Goal: Communication & Community: Answer question/provide support

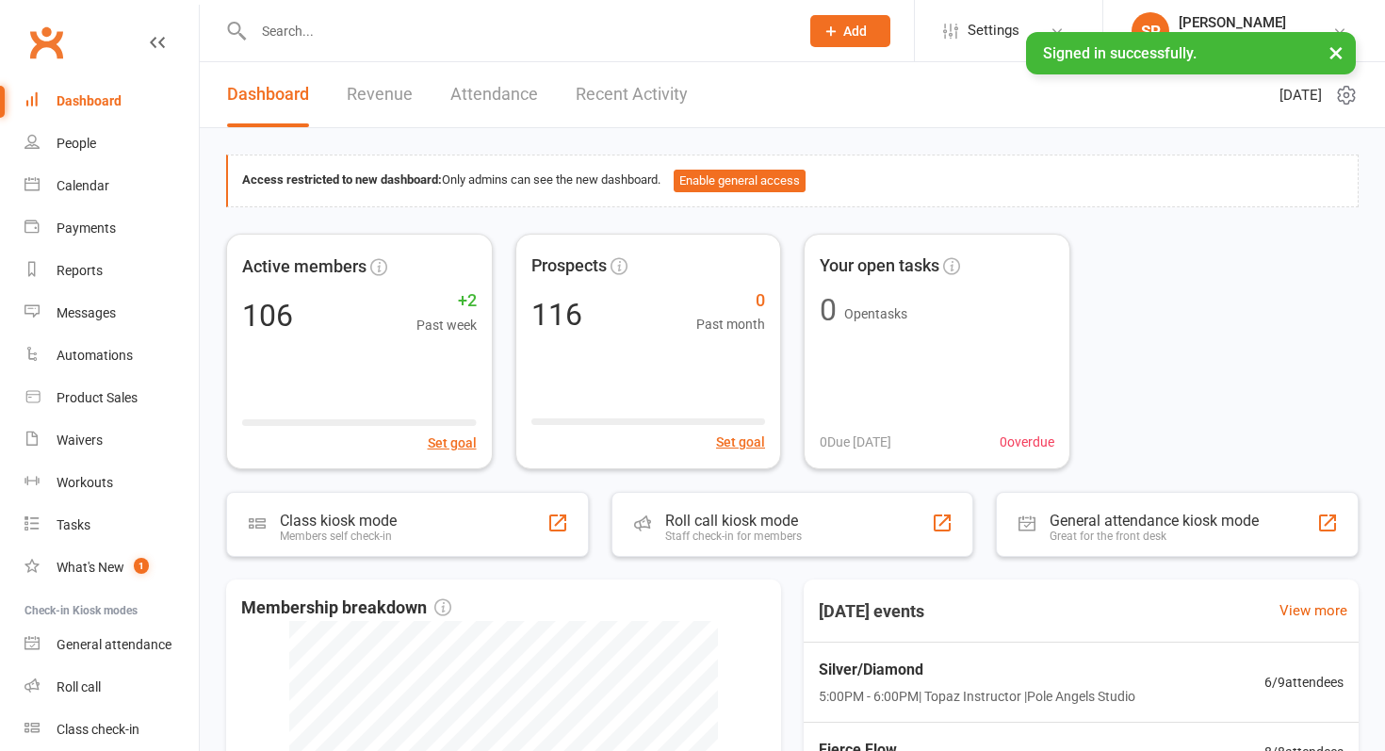
click at [284, 41] on input "text" at bounding box center [517, 31] width 538 height 26
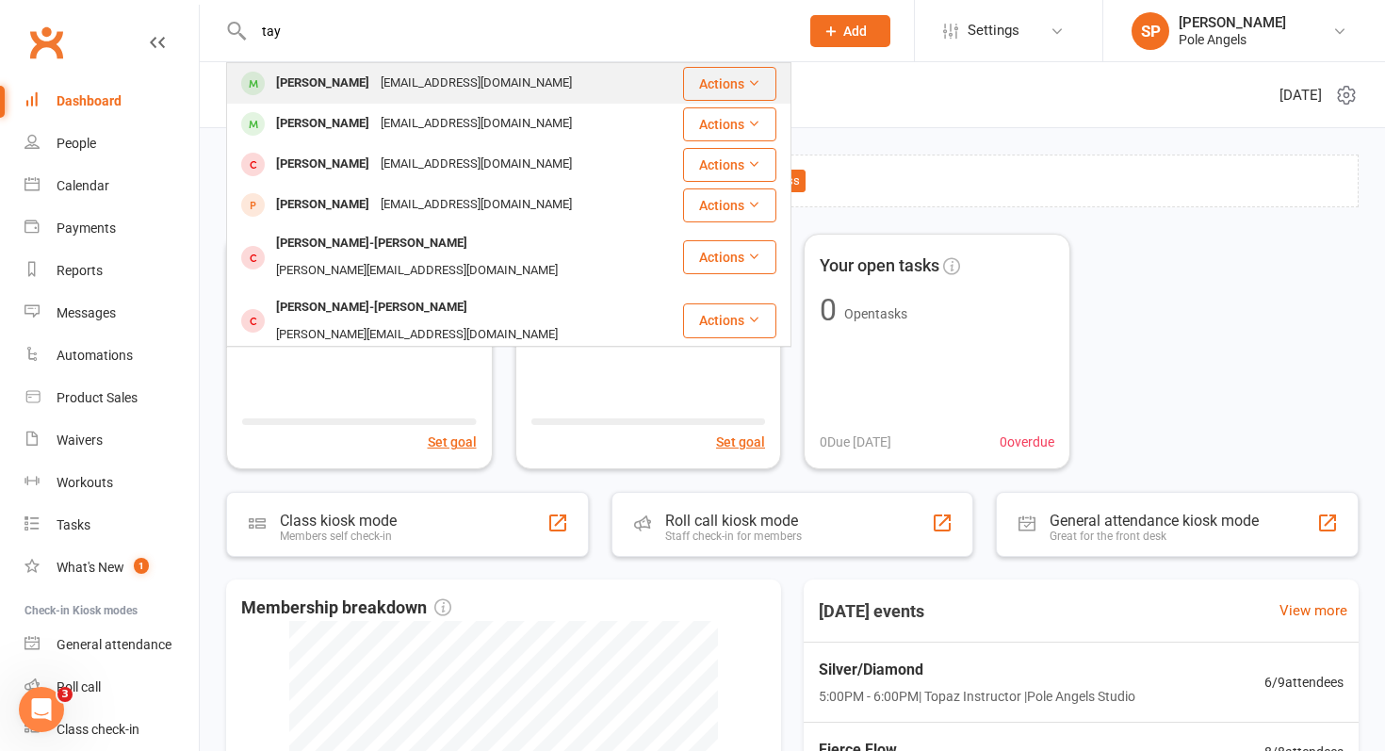
type input "tay"
click at [351, 81] on div "[PERSON_NAME]" at bounding box center [322, 83] width 105 height 27
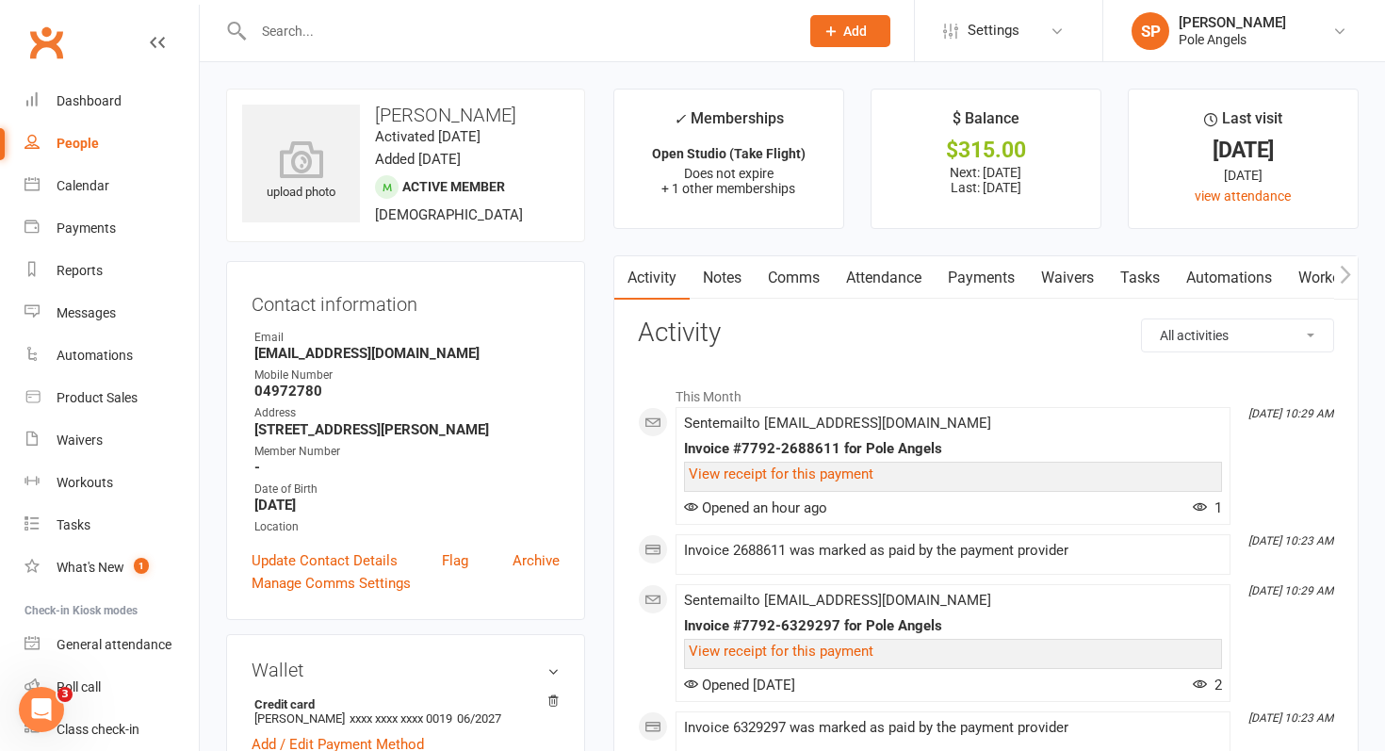
click at [793, 277] on link "Comms" at bounding box center [794, 277] width 78 height 43
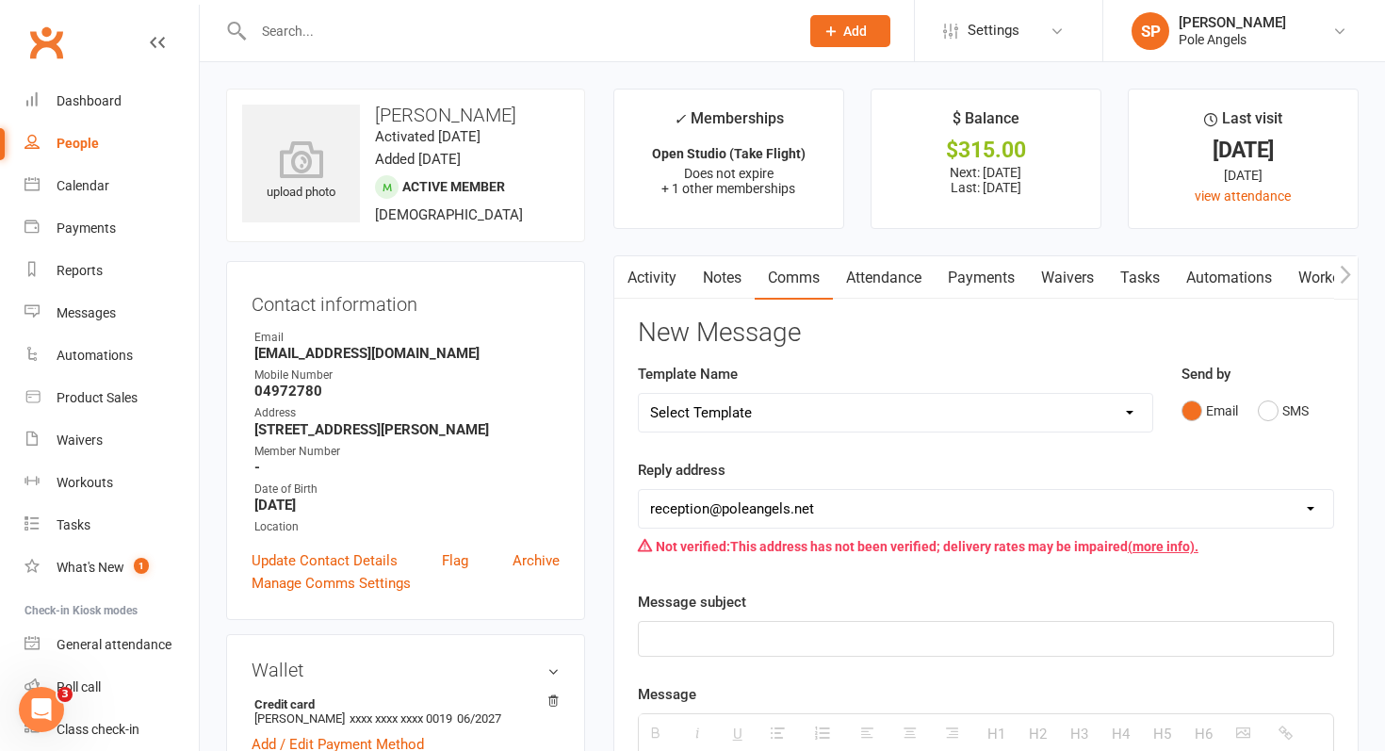
click at [641, 284] on link "Activity" at bounding box center [651, 277] width 75 height 43
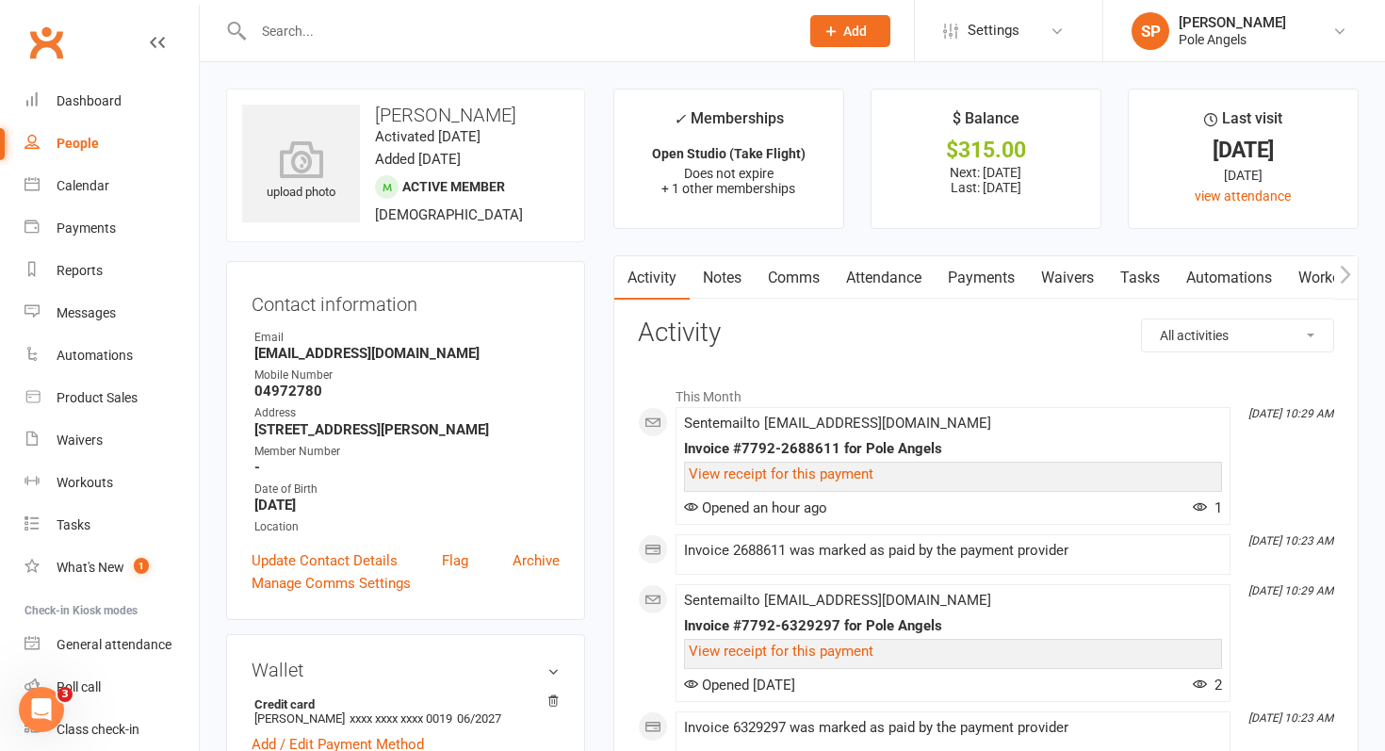
click at [352, 16] on div at bounding box center [506, 30] width 560 height 61
click at [296, 24] on input "text" at bounding box center [517, 31] width 538 height 26
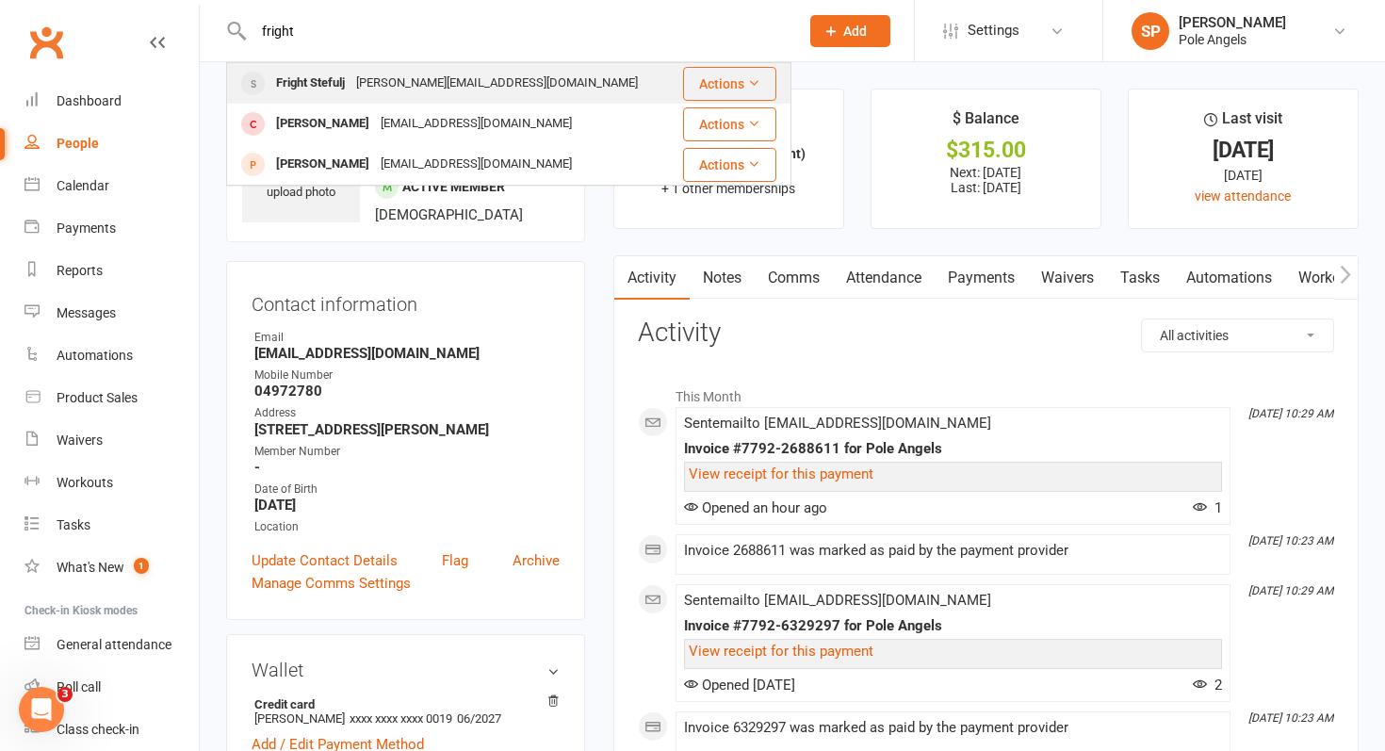
type input "fright"
click at [303, 81] on div "Fright Stefulj" at bounding box center [310, 83] width 80 height 27
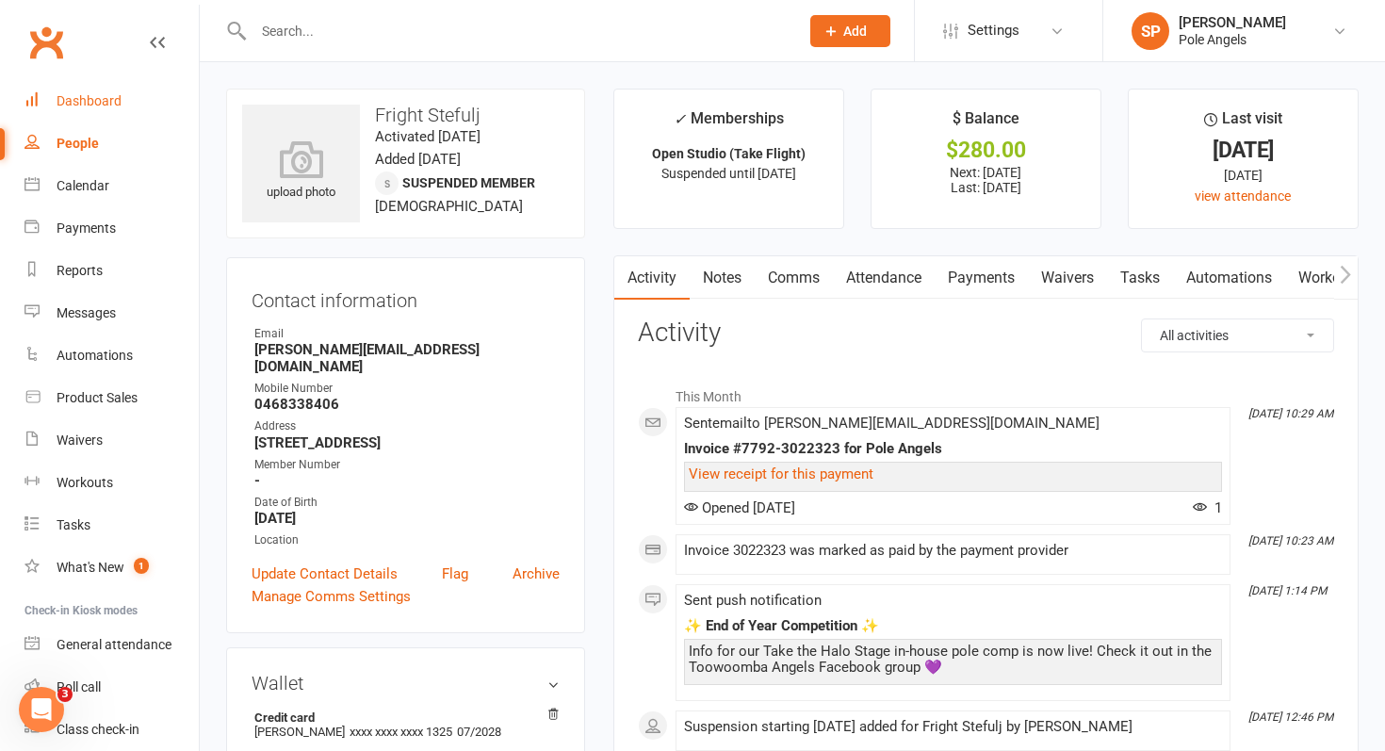
click at [79, 95] on div "Dashboard" at bounding box center [89, 100] width 65 height 15
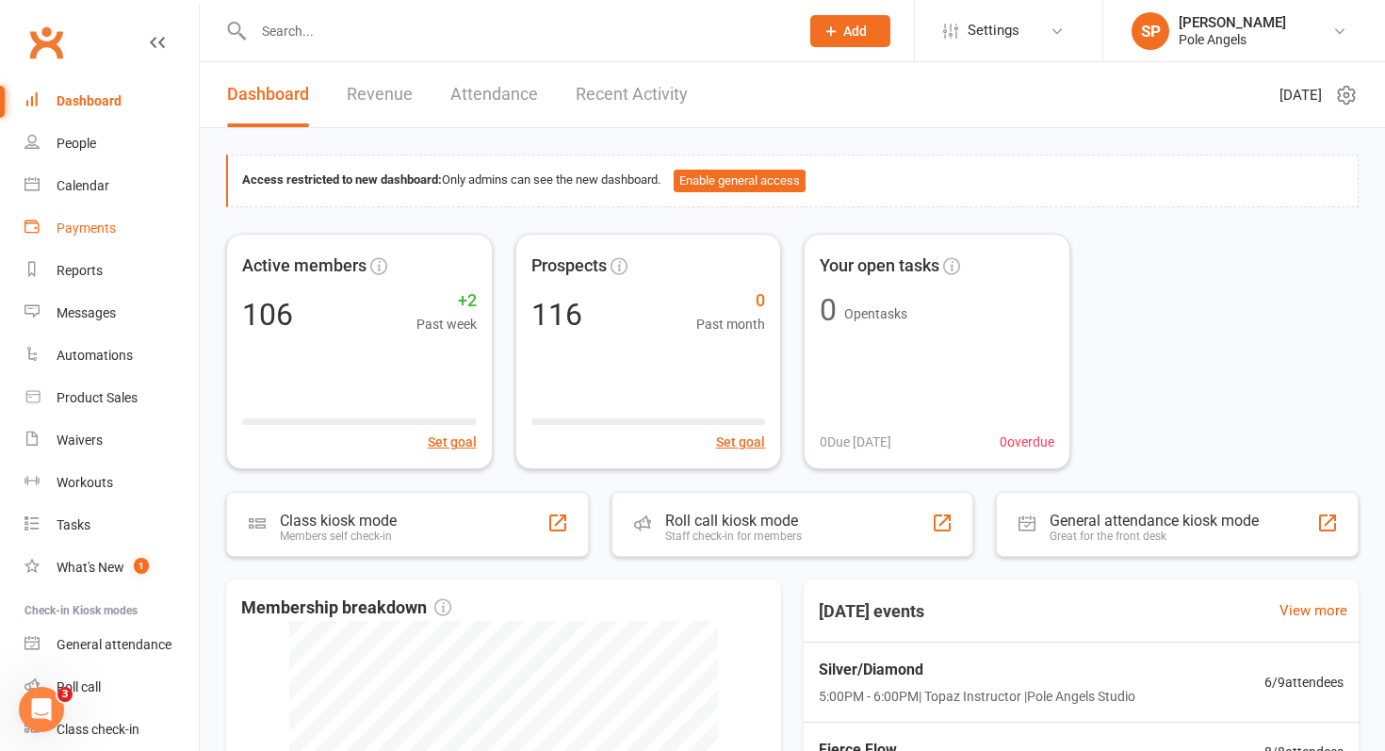
click at [96, 221] on div "Payments" at bounding box center [86, 228] width 59 height 15
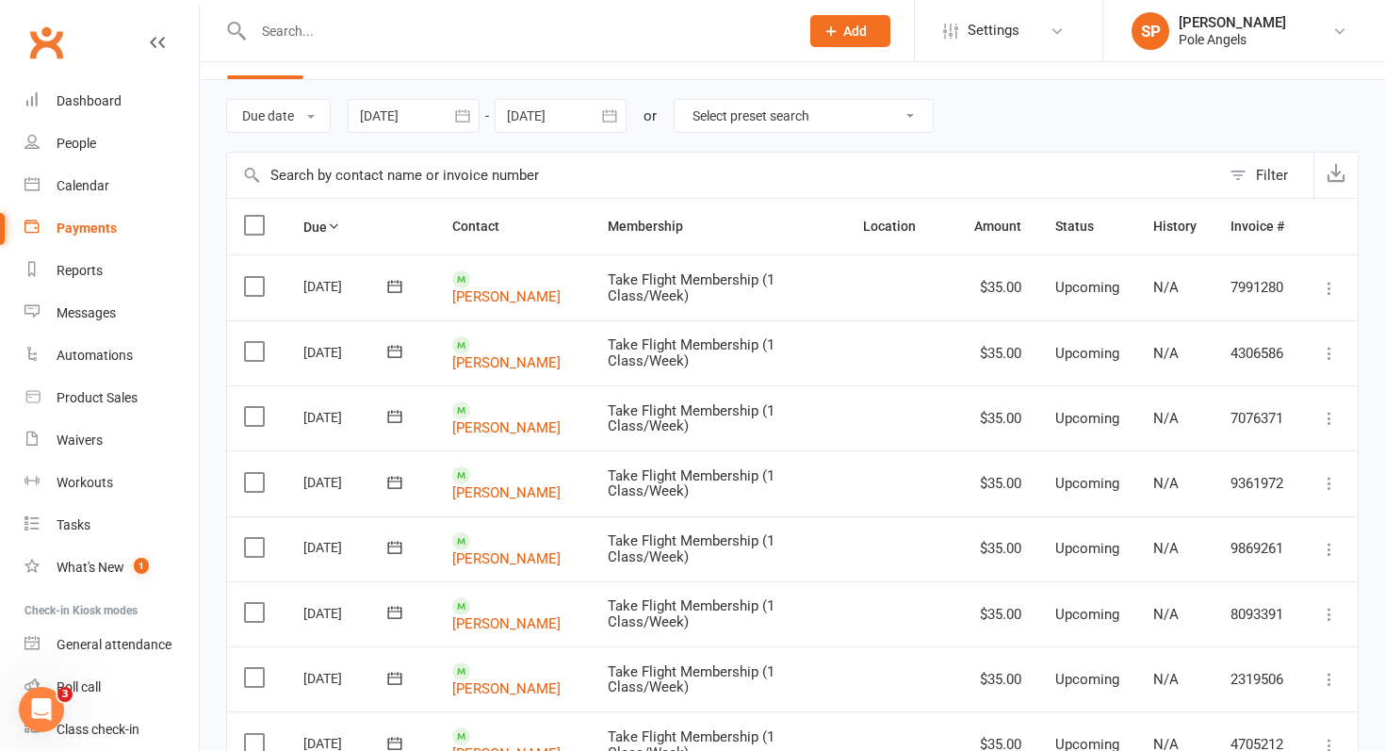
scroll to position [25, 0]
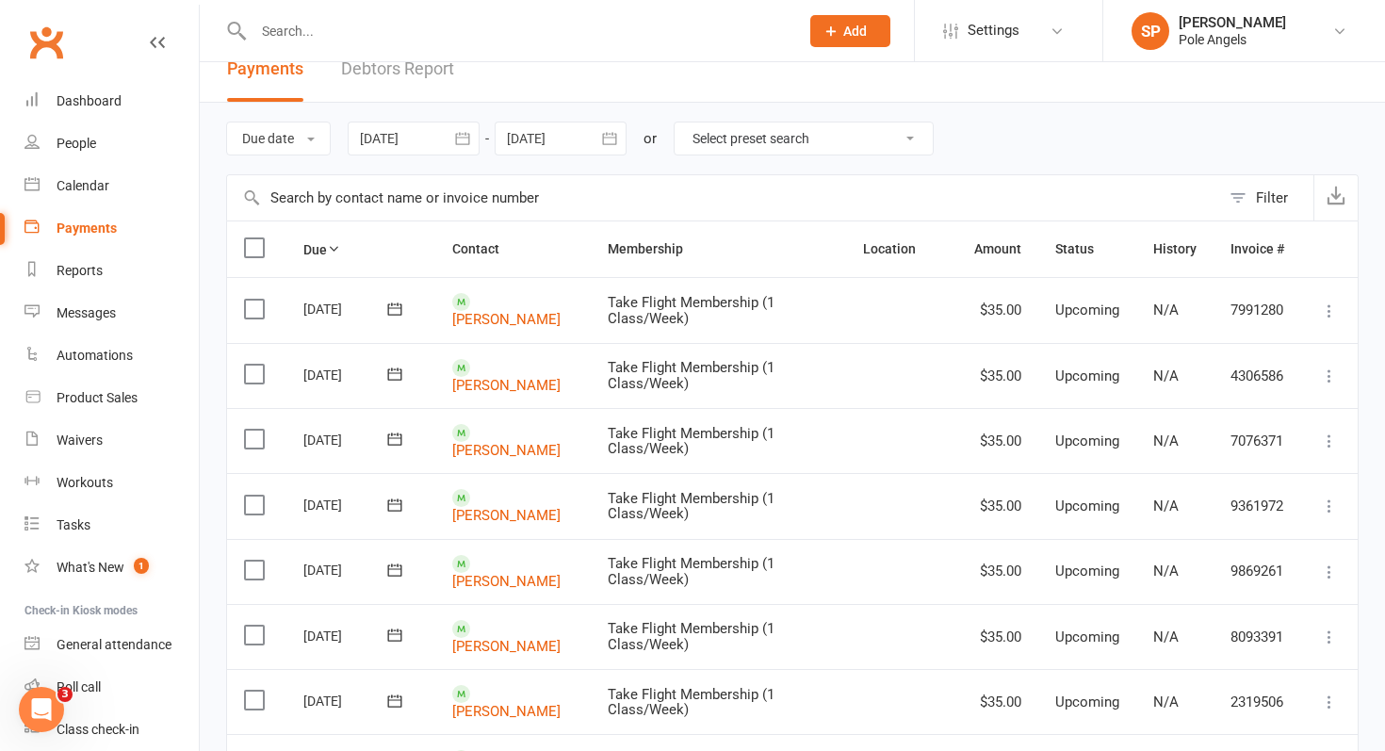
click at [761, 154] on select "Select preset search All failures All skipped payments All pending payments Suc…" at bounding box center [804, 139] width 258 height 32
select select "0"
click at [689, 123] on select "Select preset search All failures All skipped payments All pending payments Suc…" at bounding box center [804, 139] width 258 height 32
type input "[DATE]"
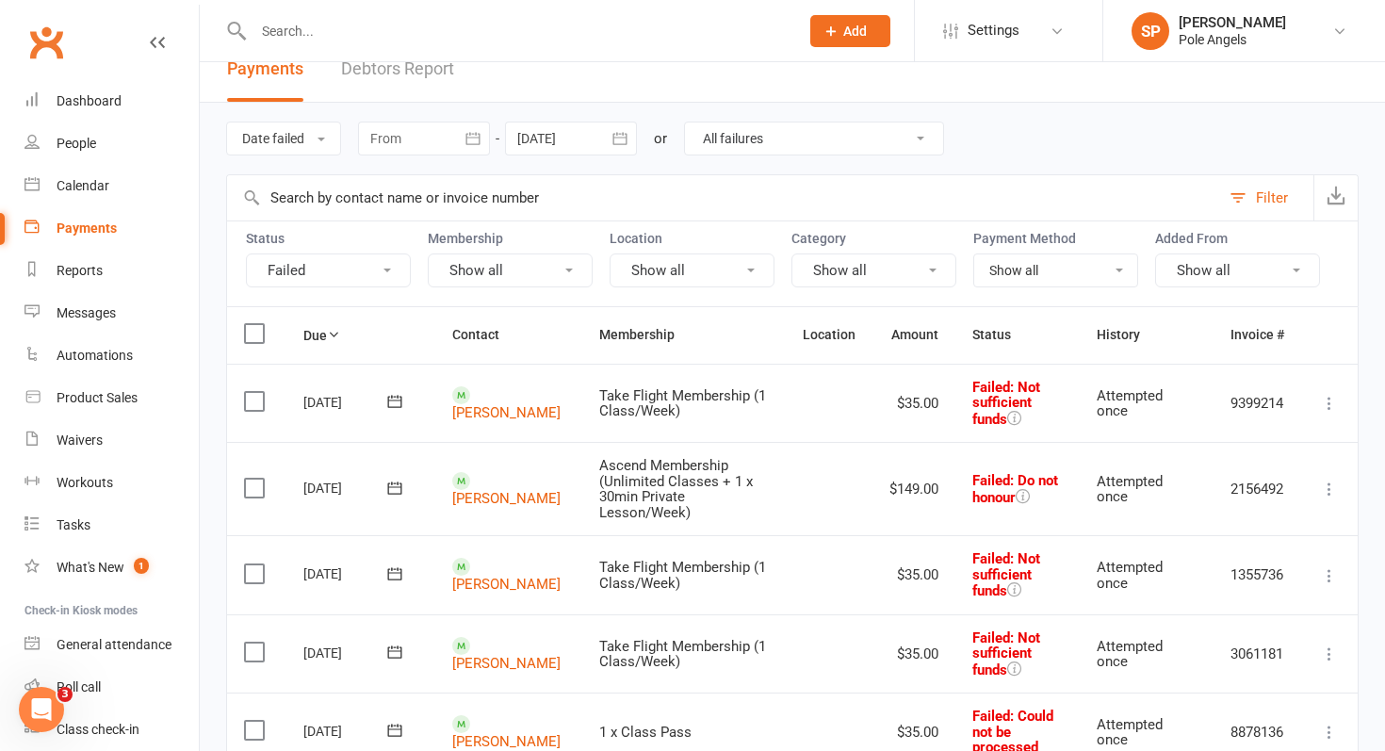
click at [1329, 404] on icon at bounding box center [1329, 403] width 19 height 19
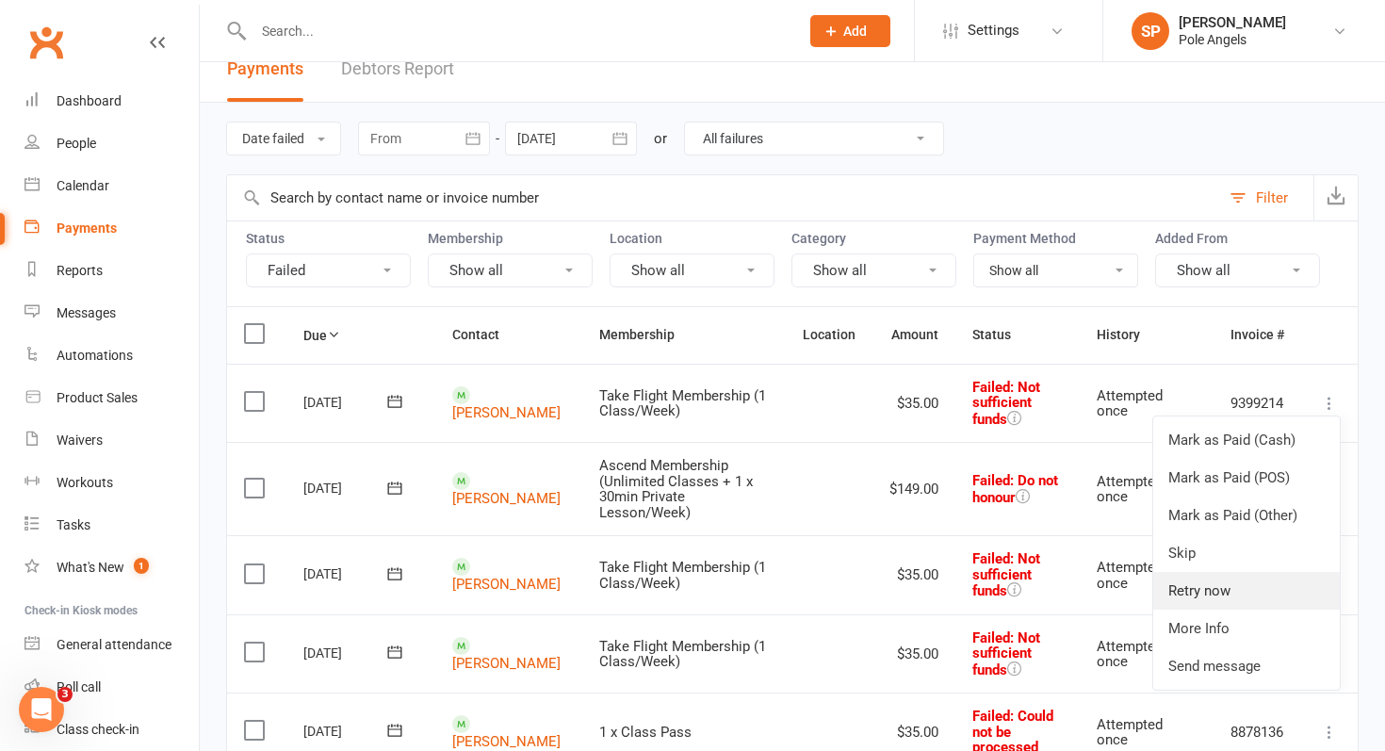
click at [1238, 590] on link "Retry now" at bounding box center [1247, 591] width 187 height 38
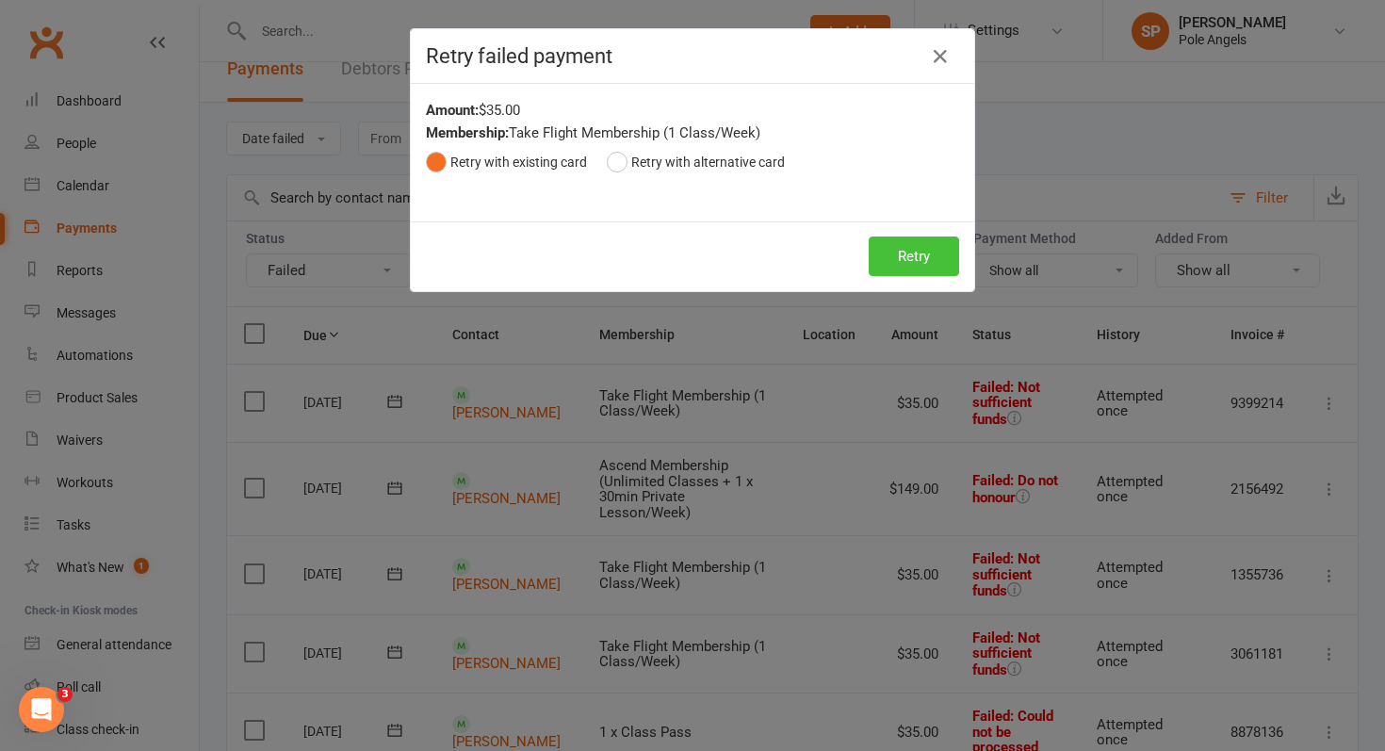
click at [904, 256] on button "Retry" at bounding box center [914, 257] width 90 height 40
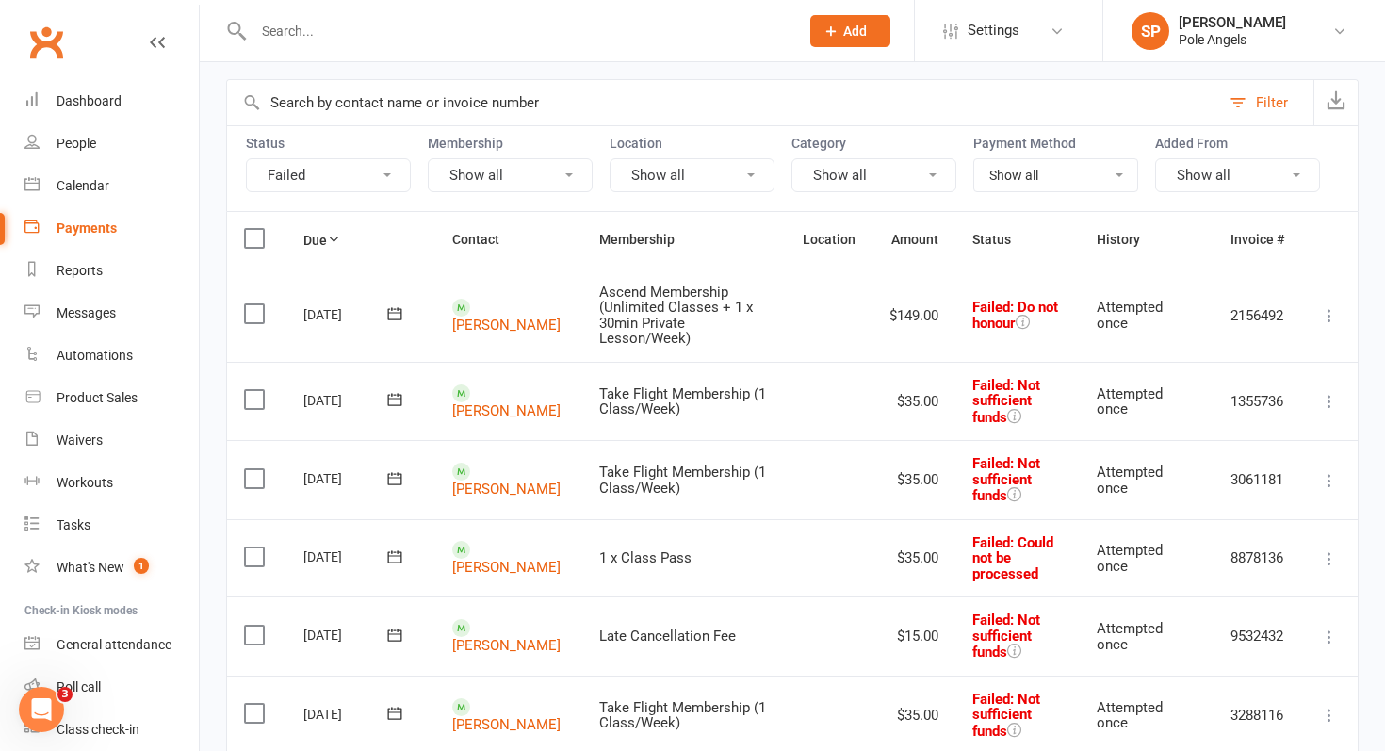
scroll to position [123, 0]
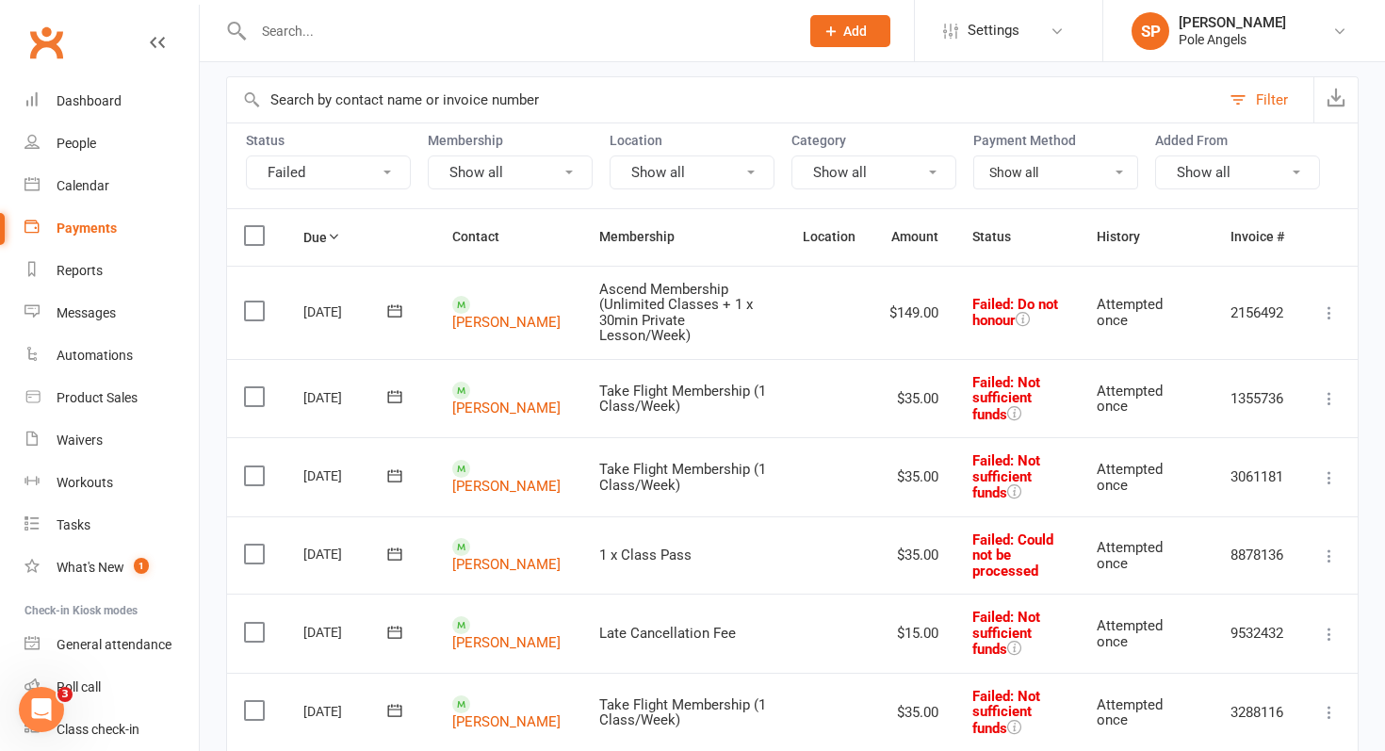
click at [1329, 389] on icon at bounding box center [1329, 398] width 19 height 19
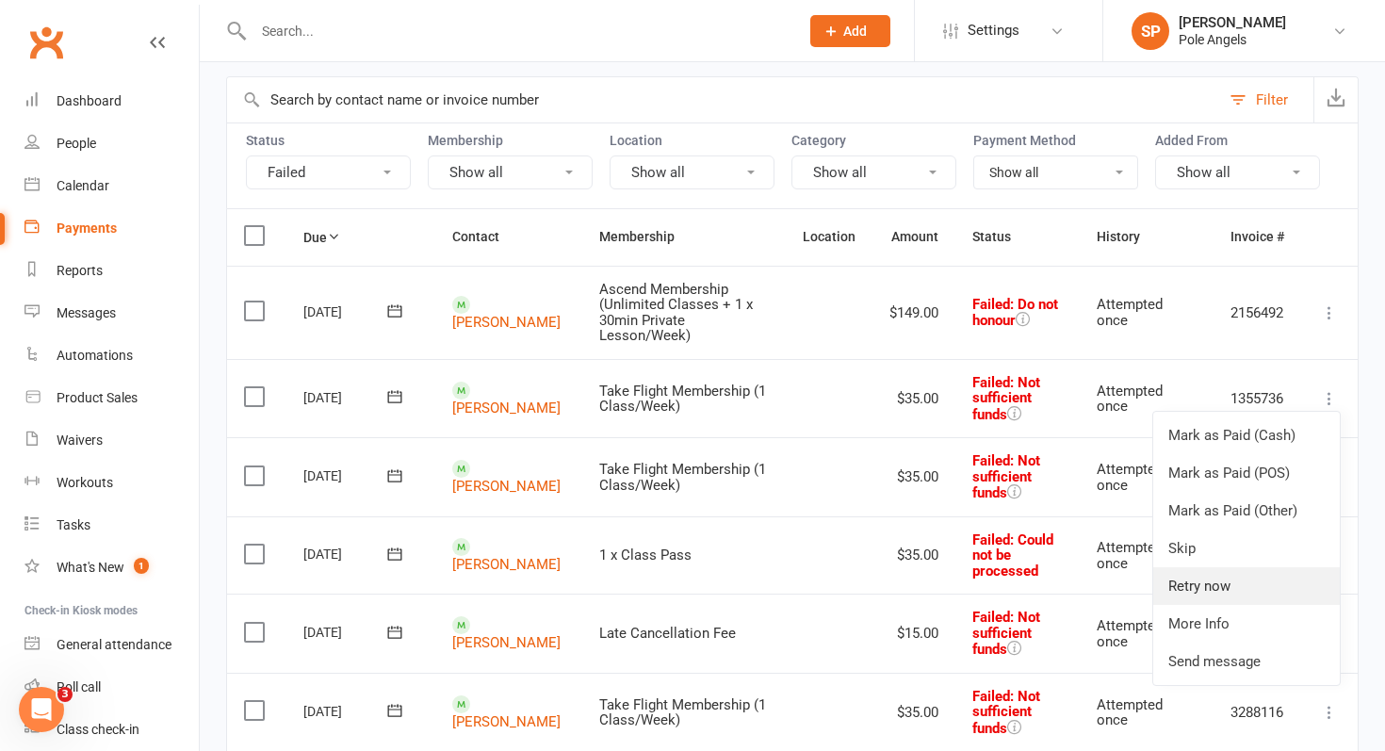
click at [1187, 567] on link "Retry now" at bounding box center [1247, 586] width 187 height 38
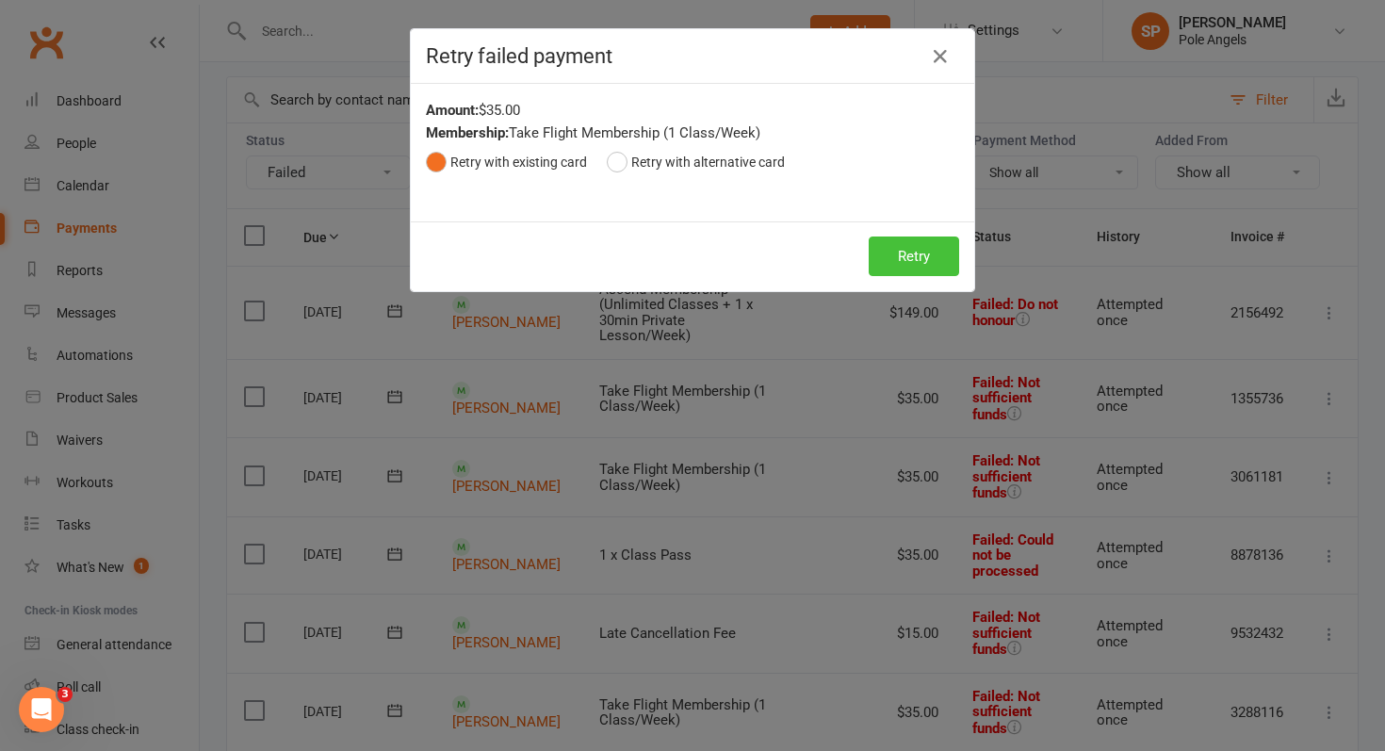
click at [925, 255] on button "Retry" at bounding box center [914, 257] width 90 height 40
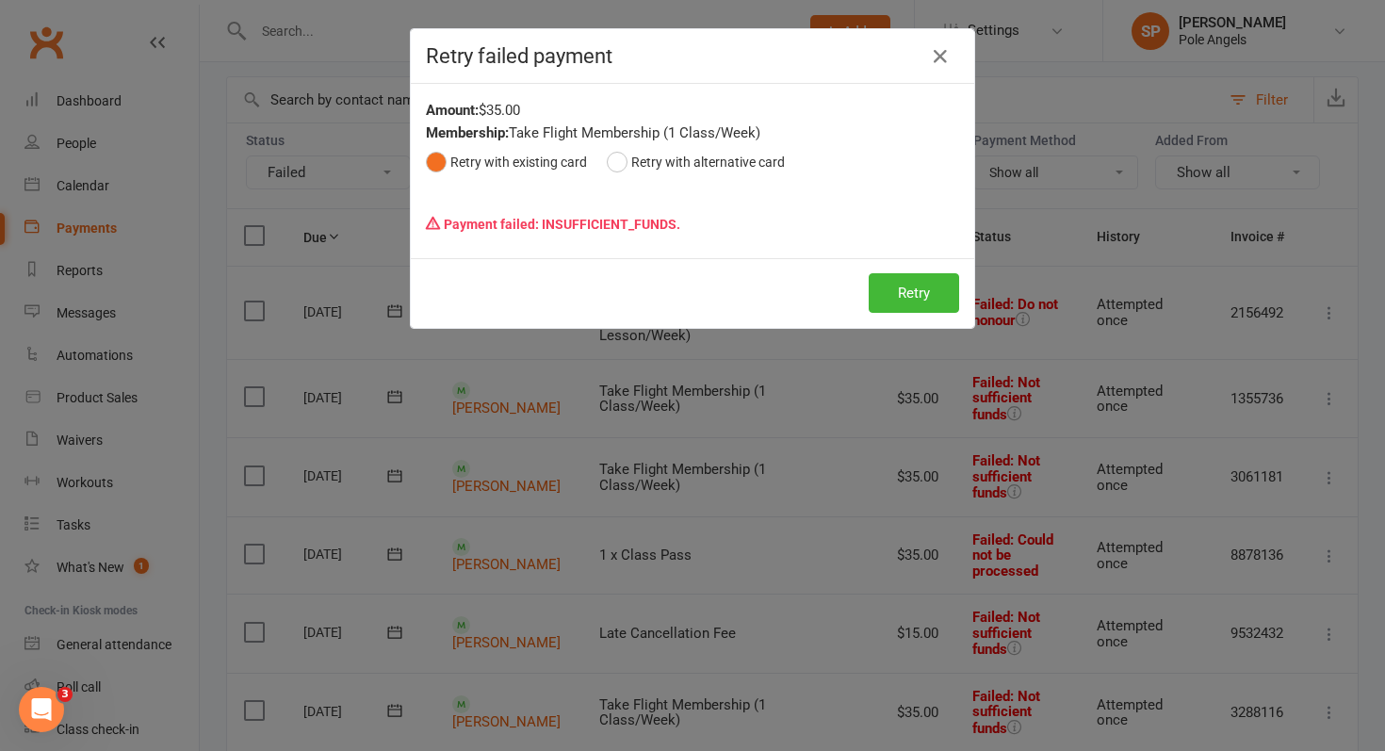
click at [945, 39] on div "Retry failed payment" at bounding box center [693, 56] width 564 height 55
click at [941, 56] on icon "button" at bounding box center [940, 56] width 23 height 23
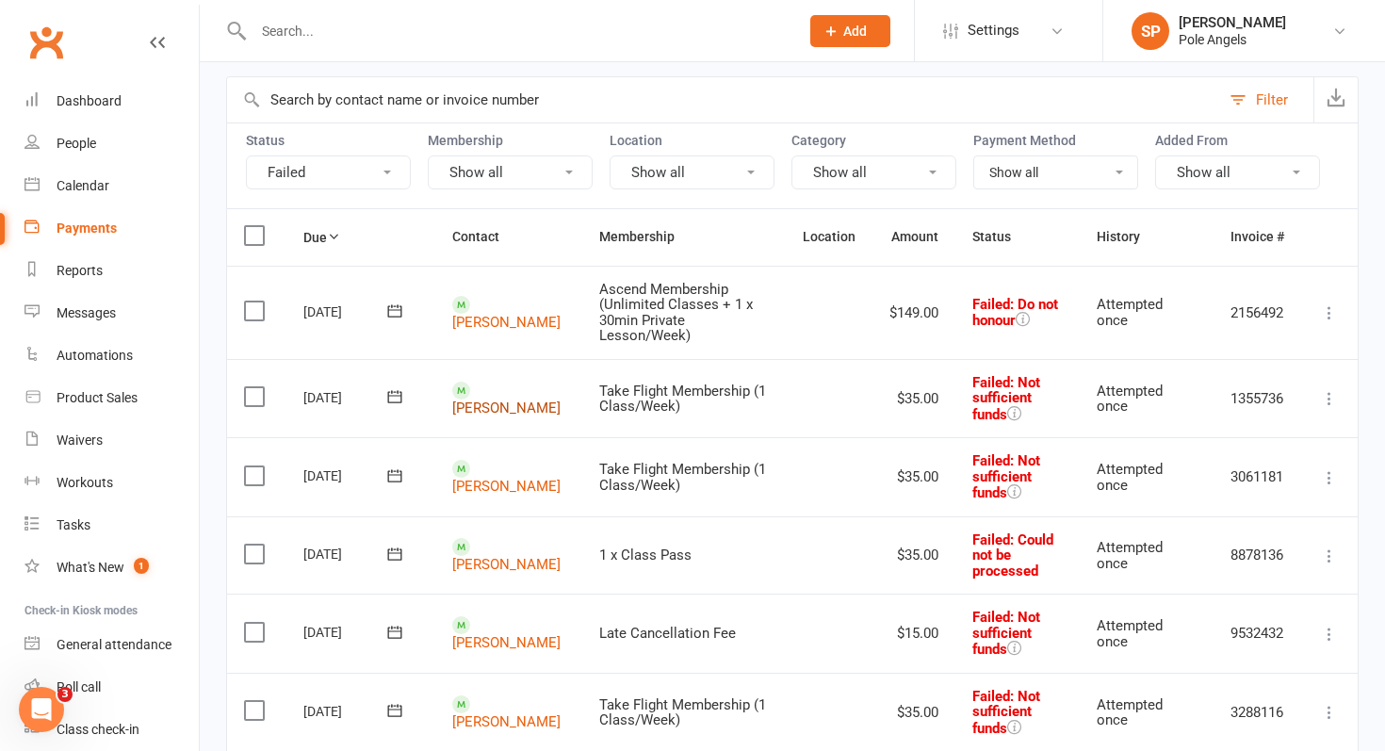
click at [467, 400] on link "[PERSON_NAME]" at bounding box center [506, 408] width 108 height 17
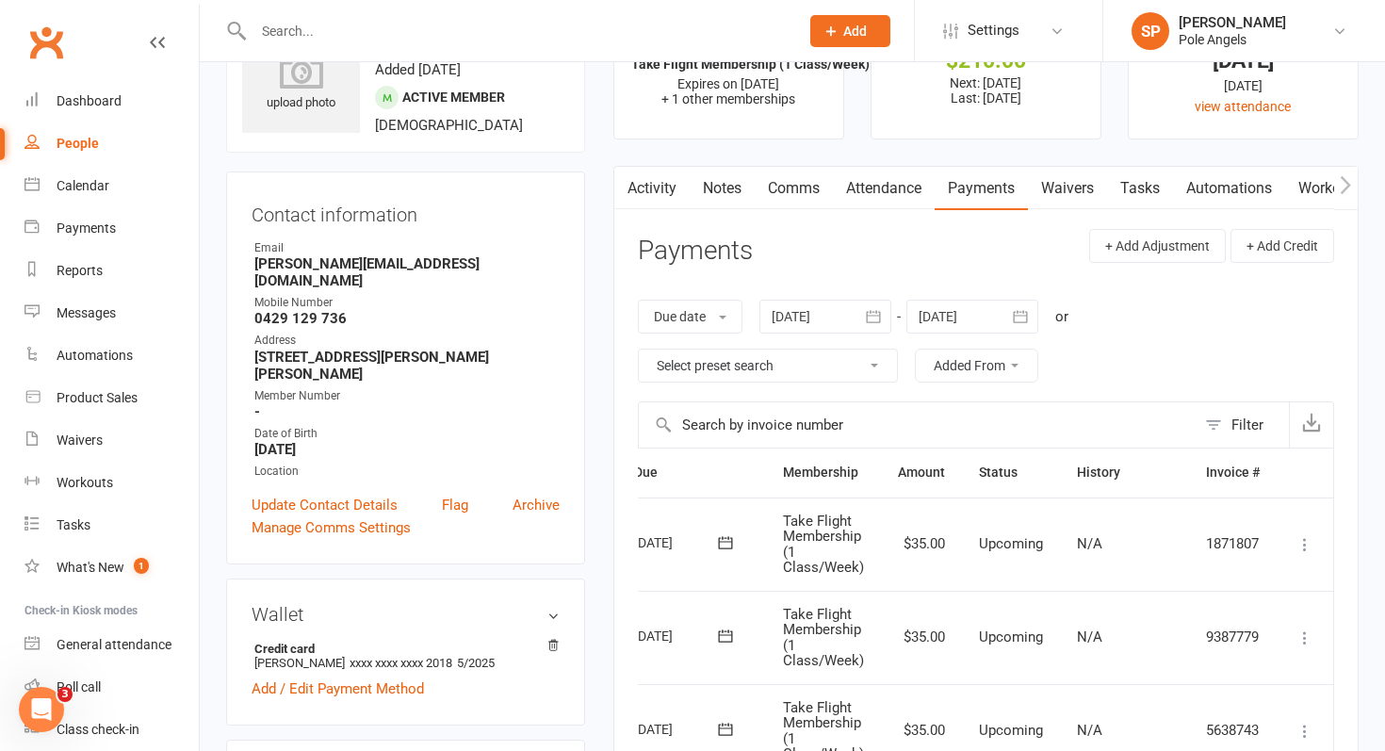
scroll to position [79, 0]
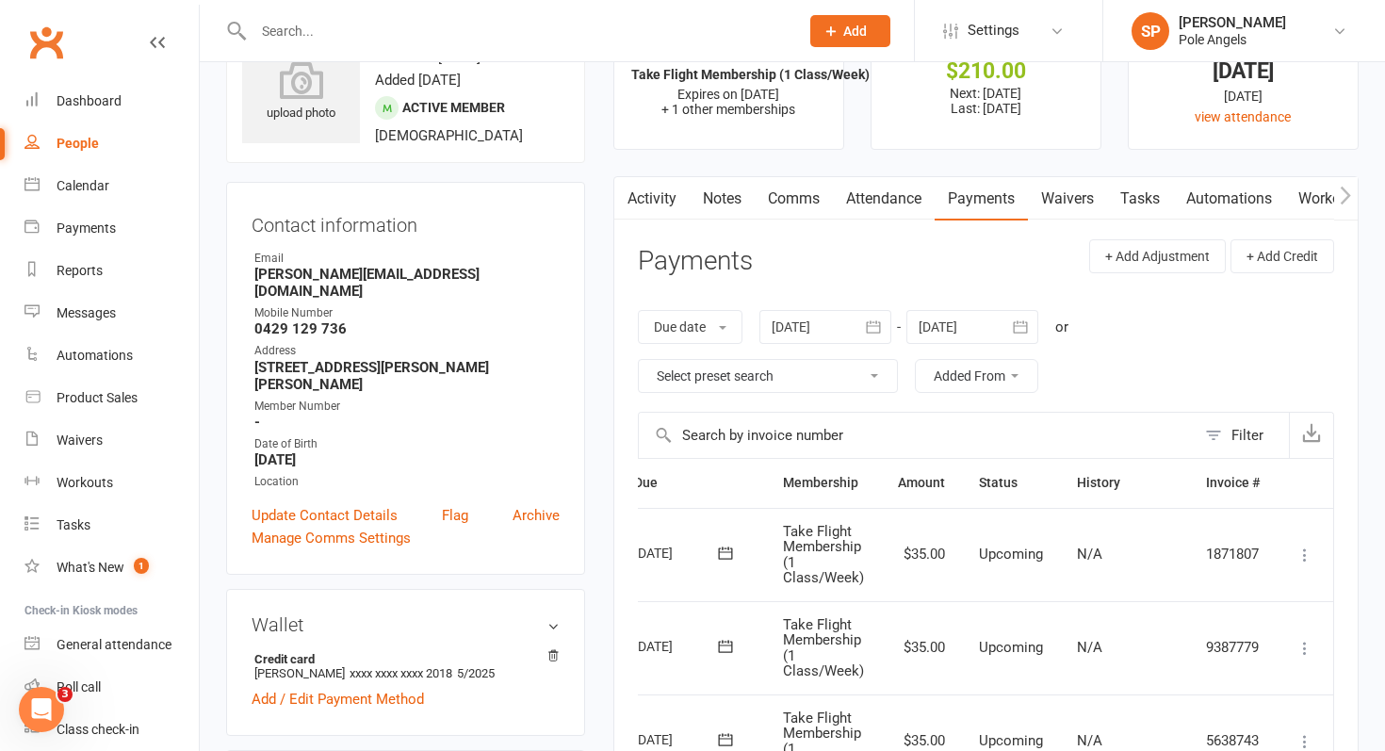
click at [810, 188] on link "Comms" at bounding box center [794, 198] width 78 height 43
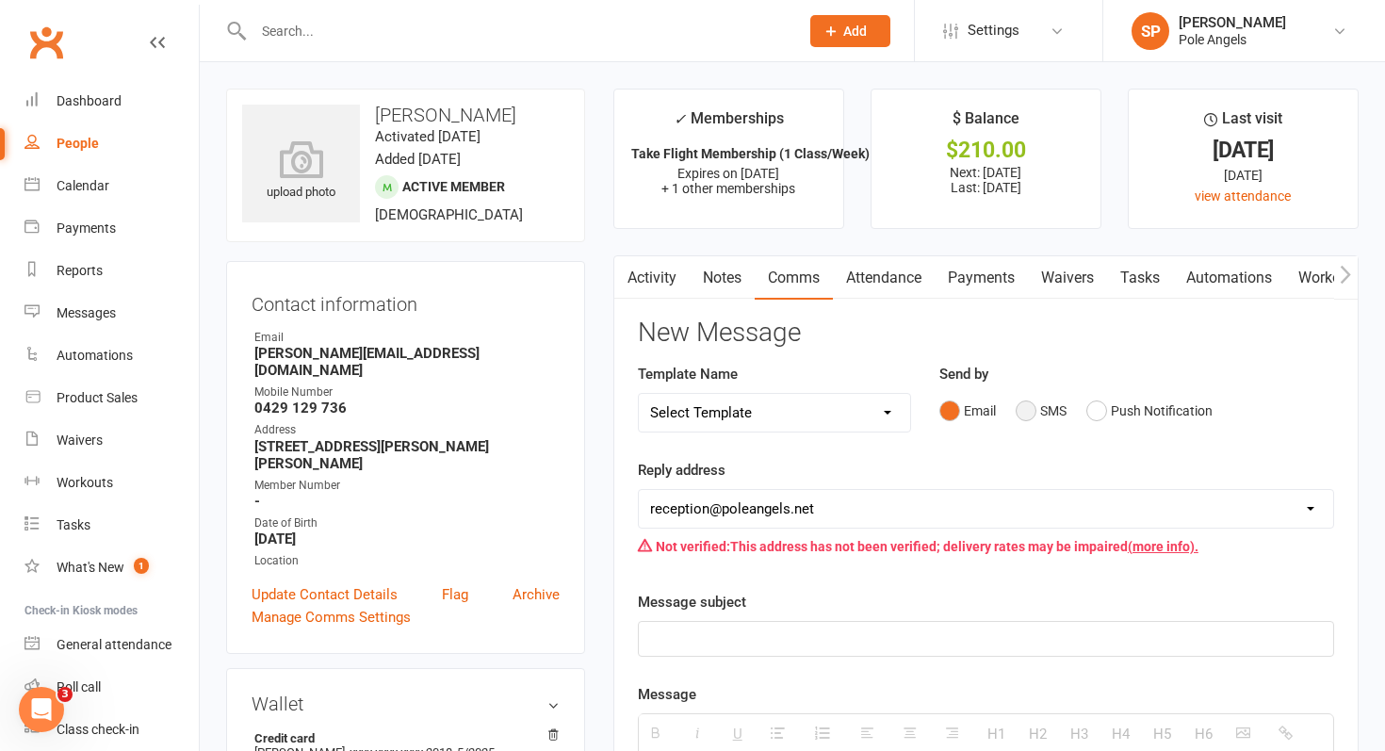
click at [1024, 408] on button "SMS" at bounding box center [1041, 411] width 51 height 36
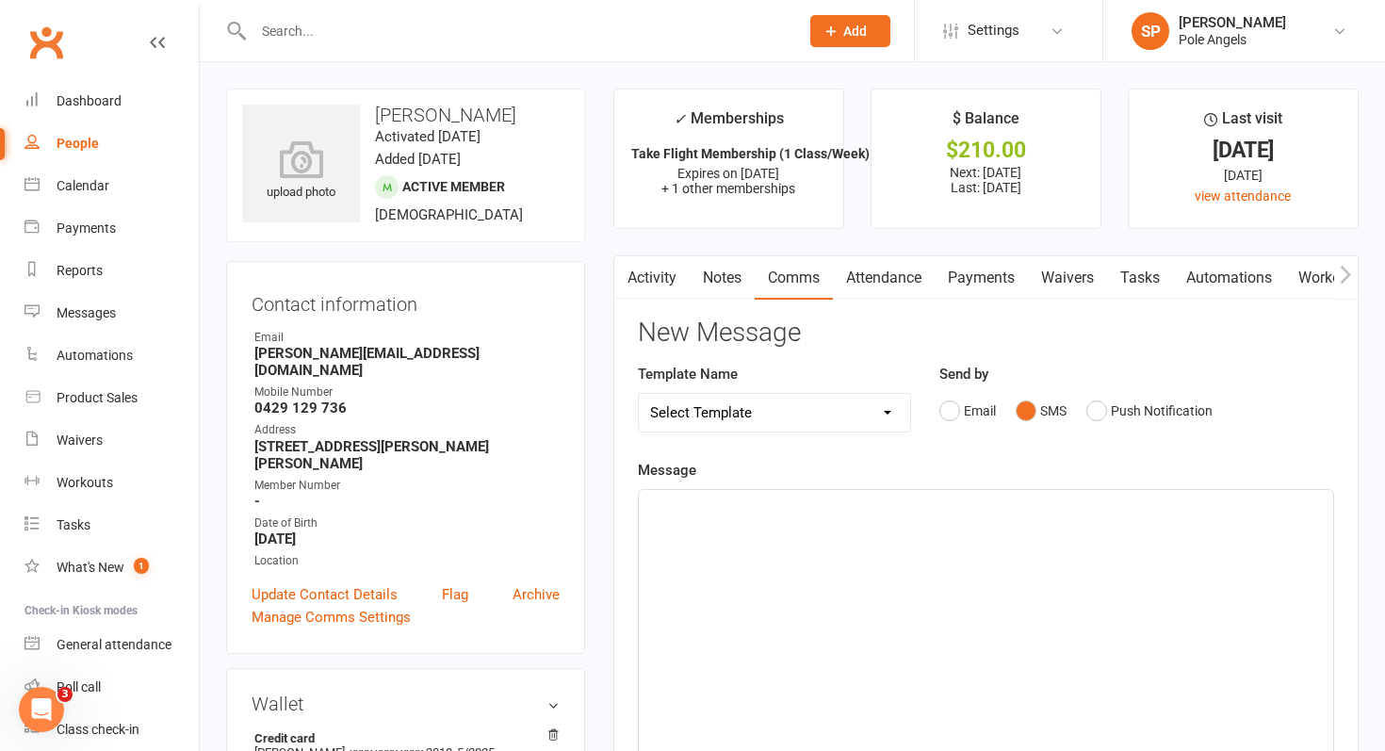
click at [714, 556] on div at bounding box center [986, 631] width 695 height 283
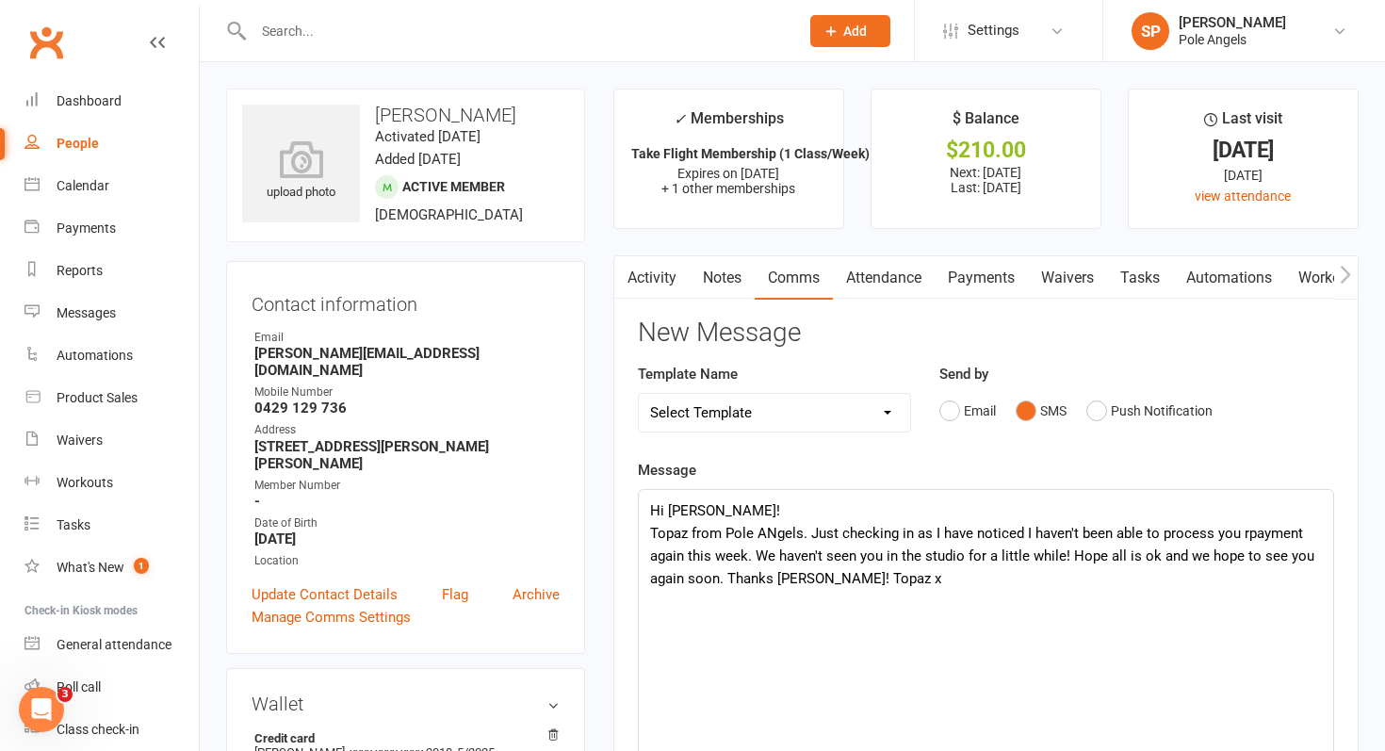
click at [778, 531] on p "Topaz from Pole ANgels. Just checking in as I have noticed I haven't been able …" at bounding box center [986, 556] width 672 height 68
click at [890, 571] on p "Topaz from Pole Angels. Just checking in as I have noticed I haven't been able …" at bounding box center [986, 556] width 672 height 68
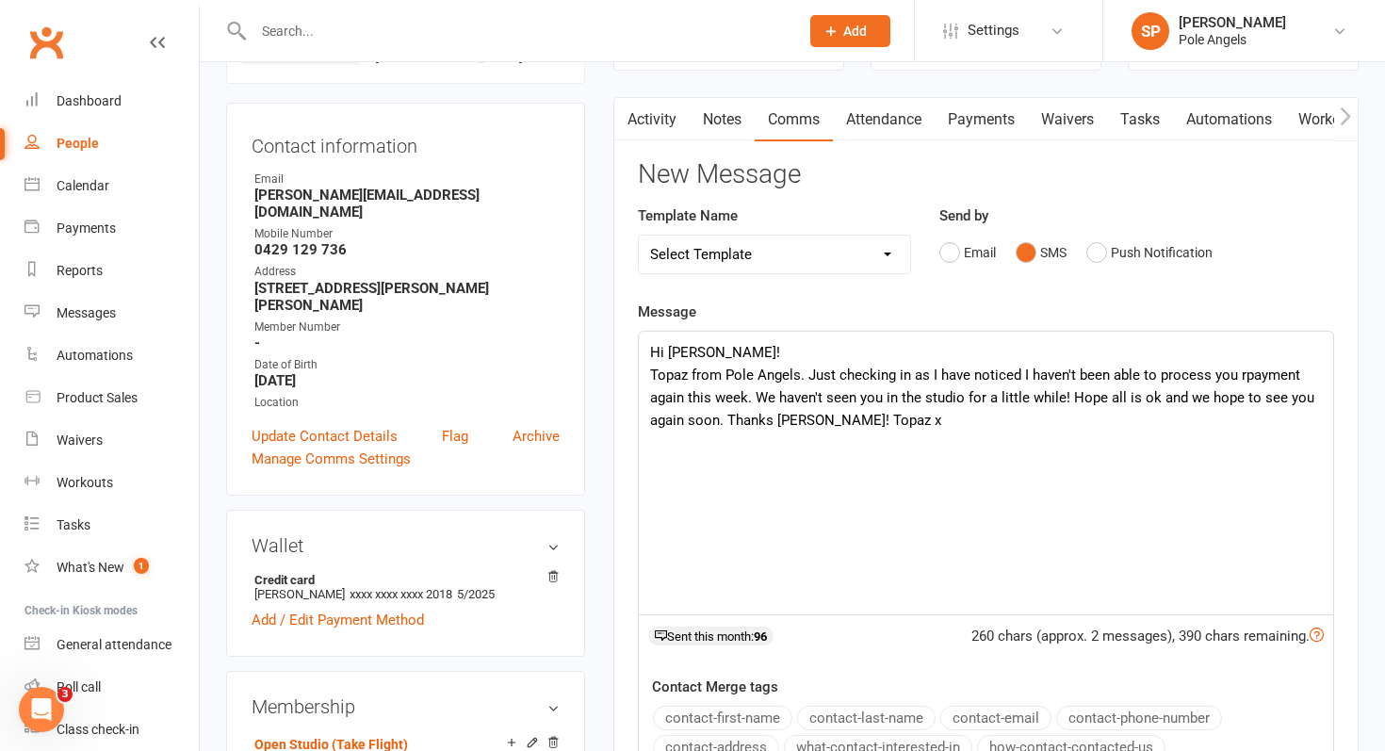
scroll to position [197, 0]
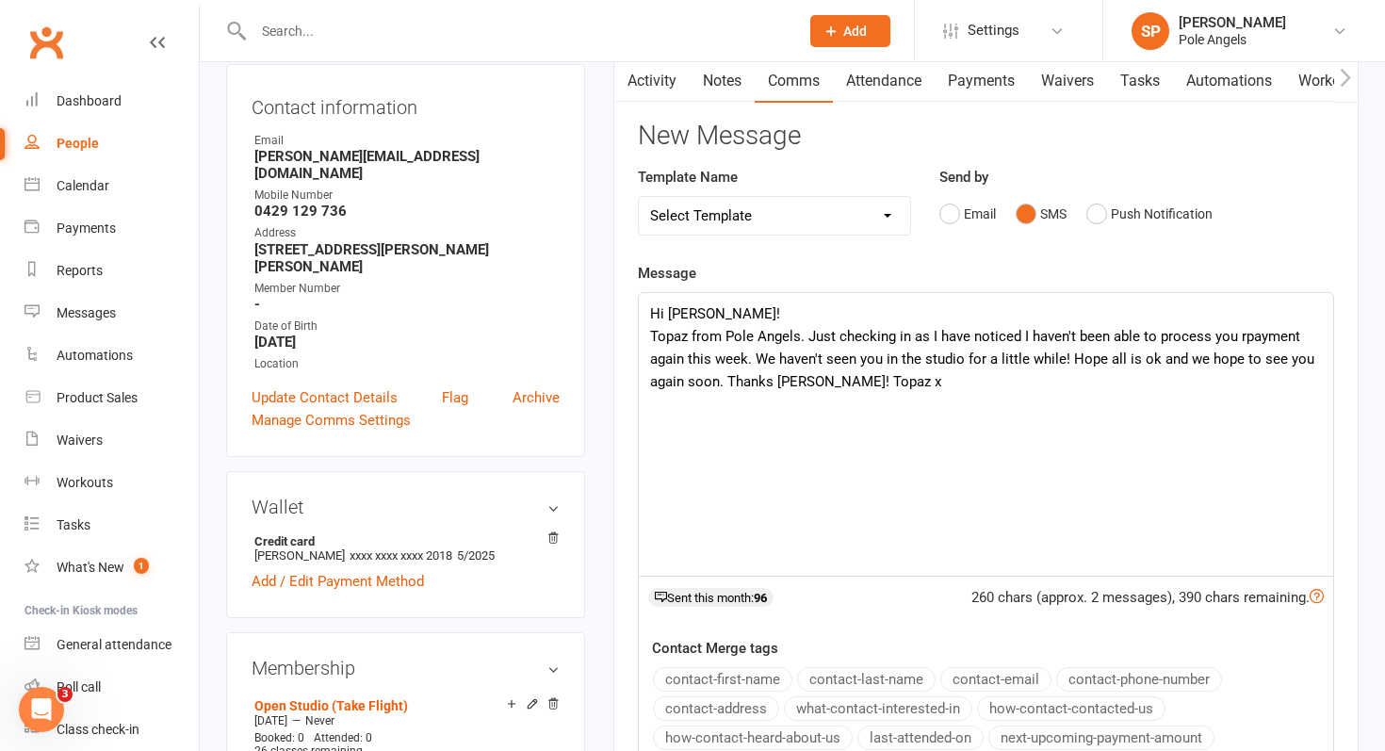
click at [1236, 337] on p "Topaz from Pole Angels. Just checking in as I have noticed I haven't been able …" at bounding box center [986, 359] width 672 height 68
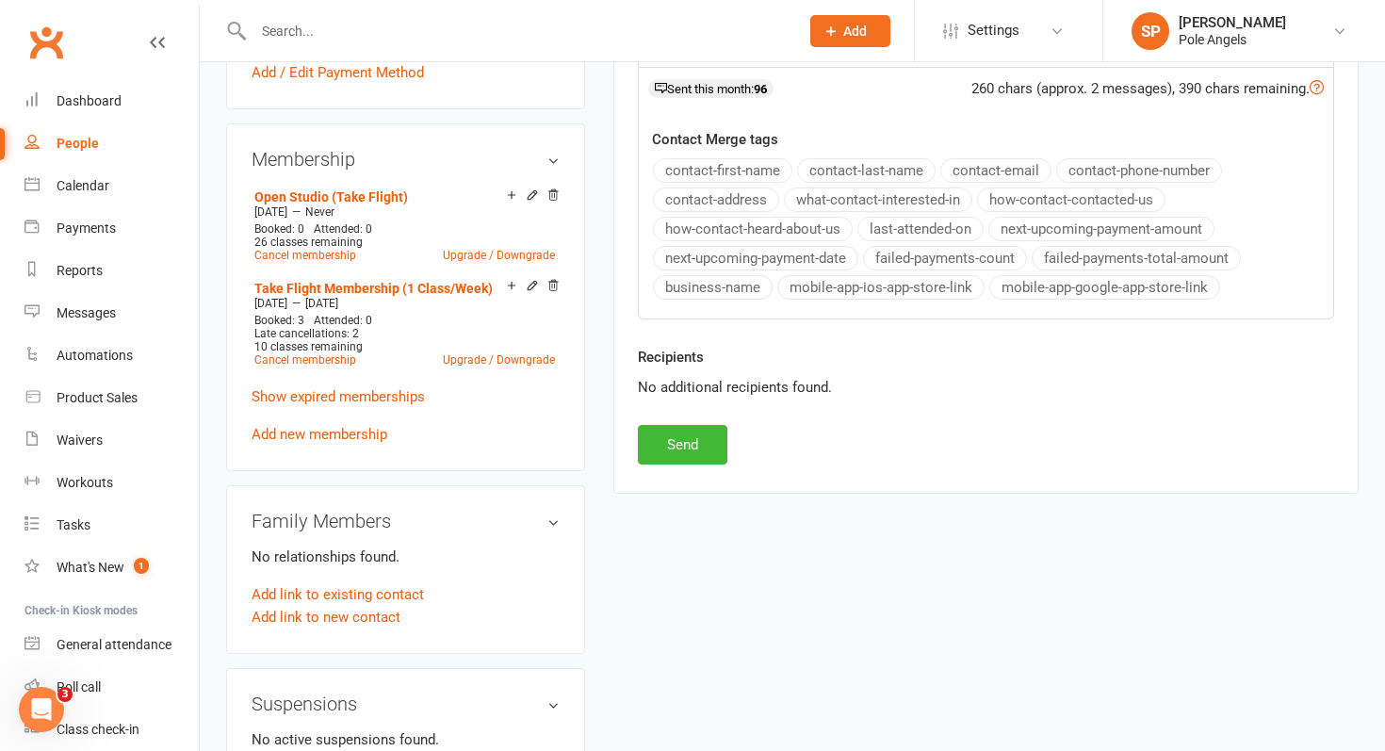
scroll to position [865, 0]
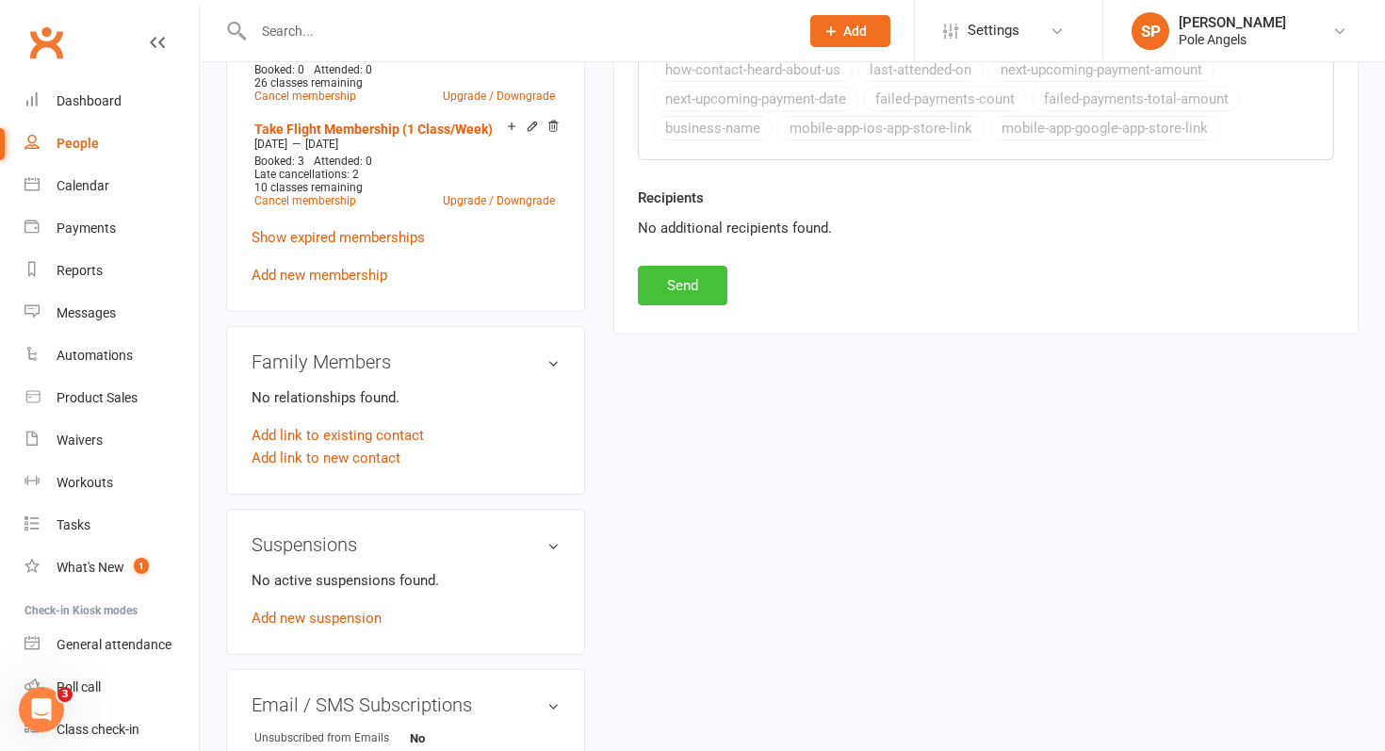
click at [678, 295] on button "Send" at bounding box center [683, 286] width 90 height 40
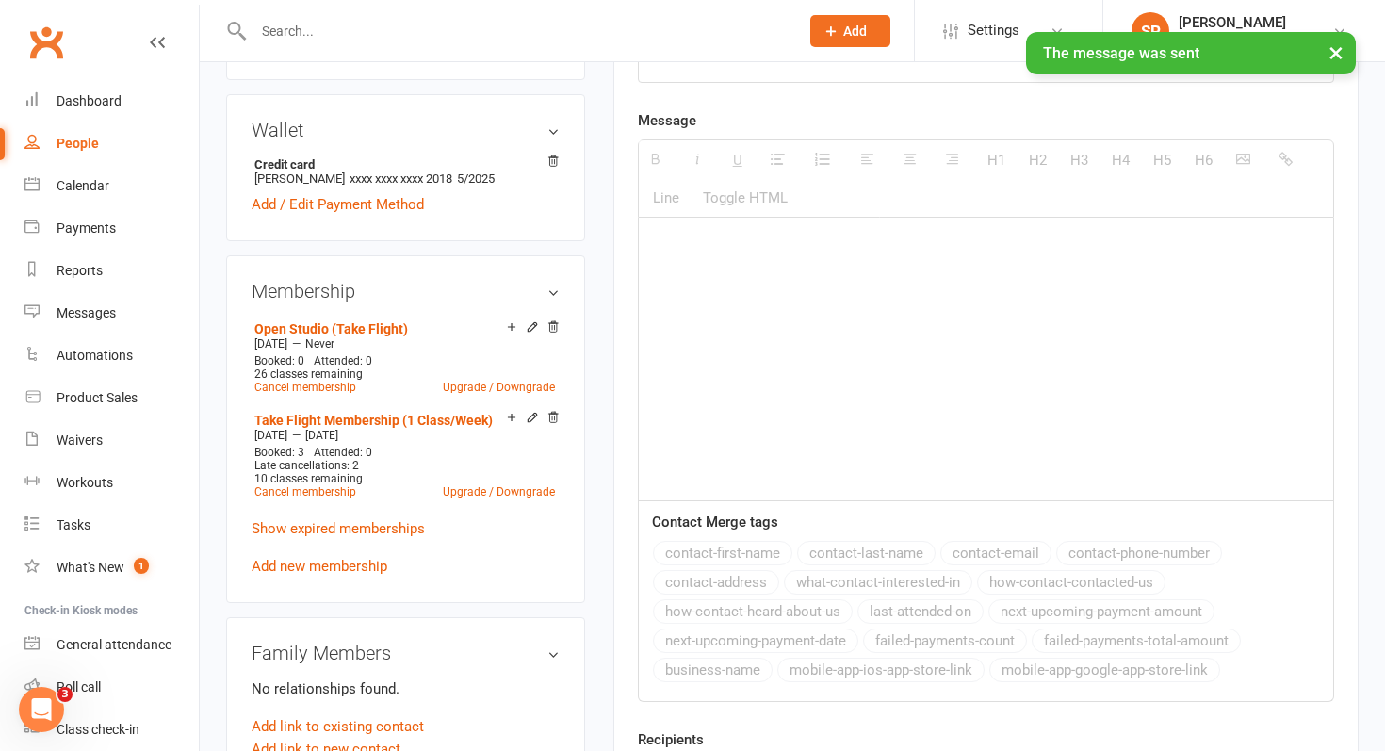
scroll to position [272, 0]
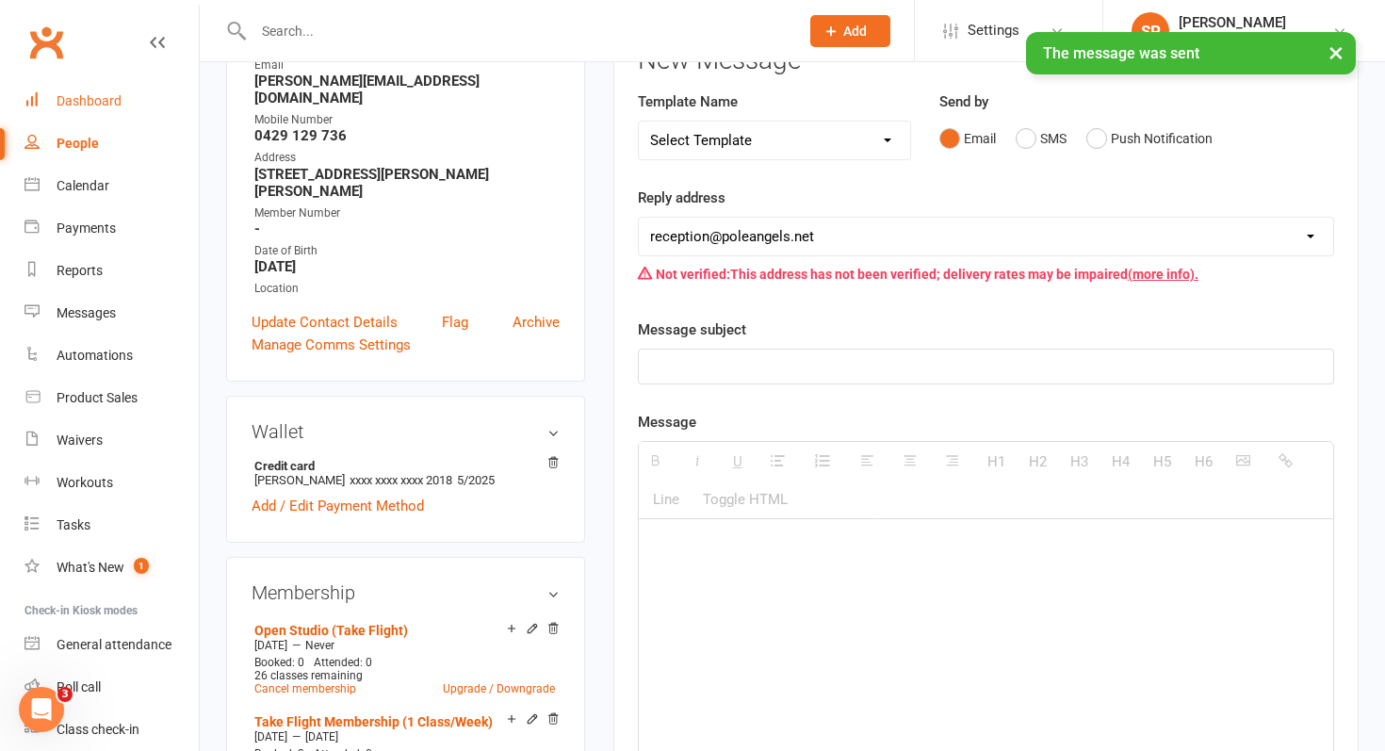
click at [99, 96] on div "Dashboard" at bounding box center [89, 100] width 65 height 15
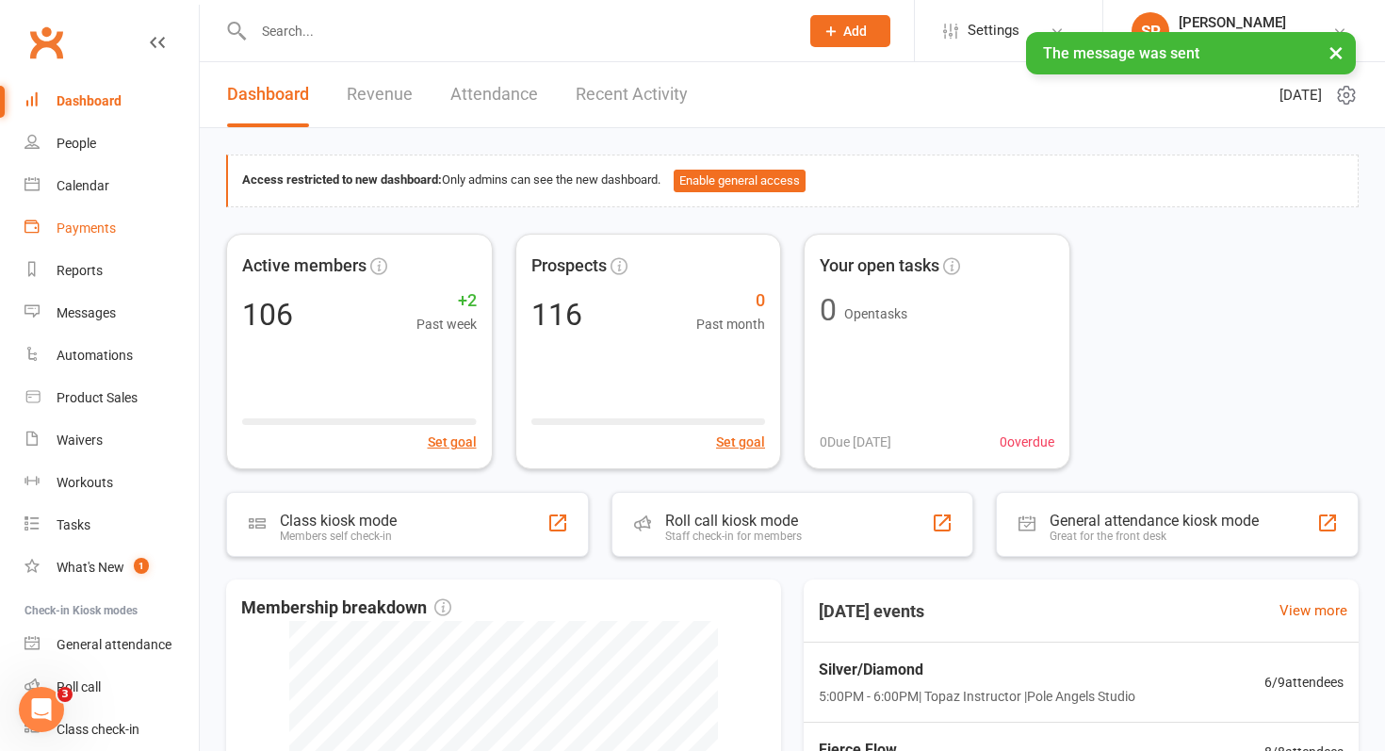
click at [81, 231] on div "Payments" at bounding box center [86, 228] width 59 height 15
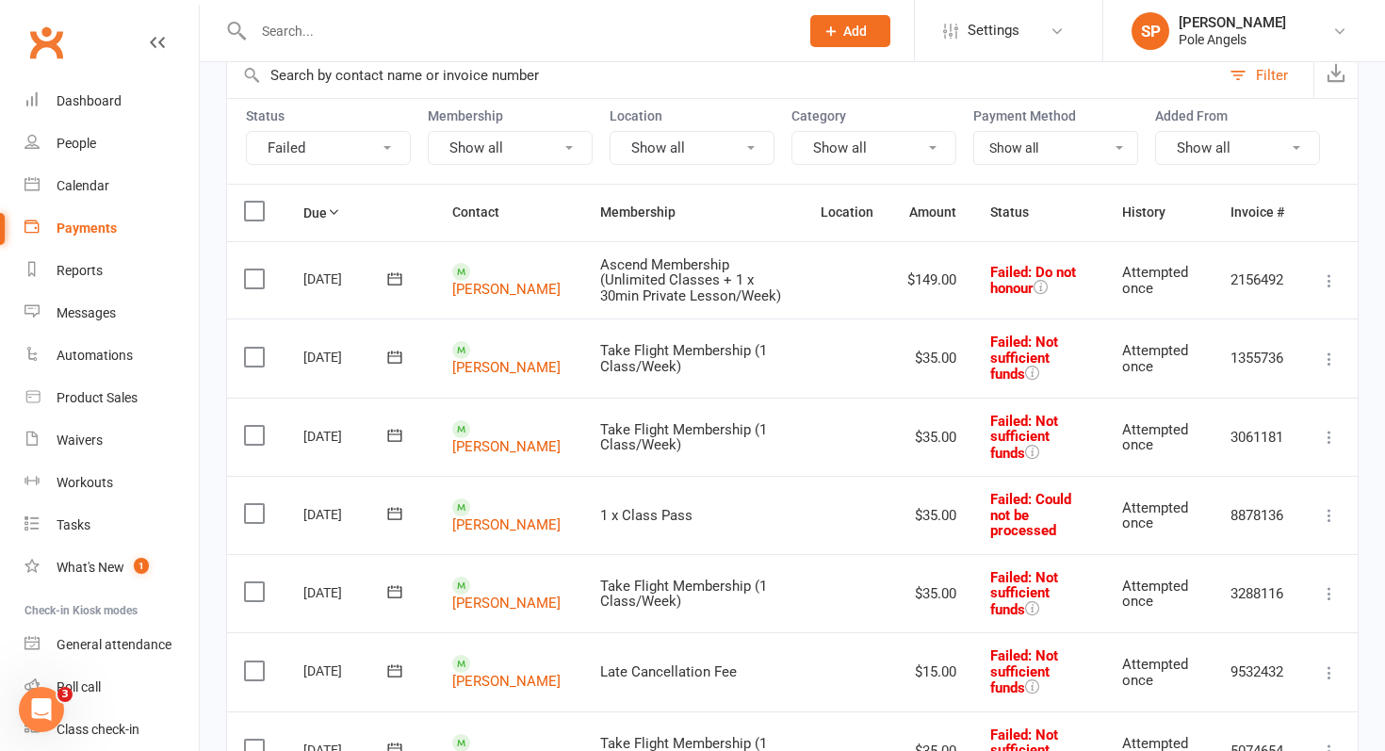
scroll to position [230, 0]
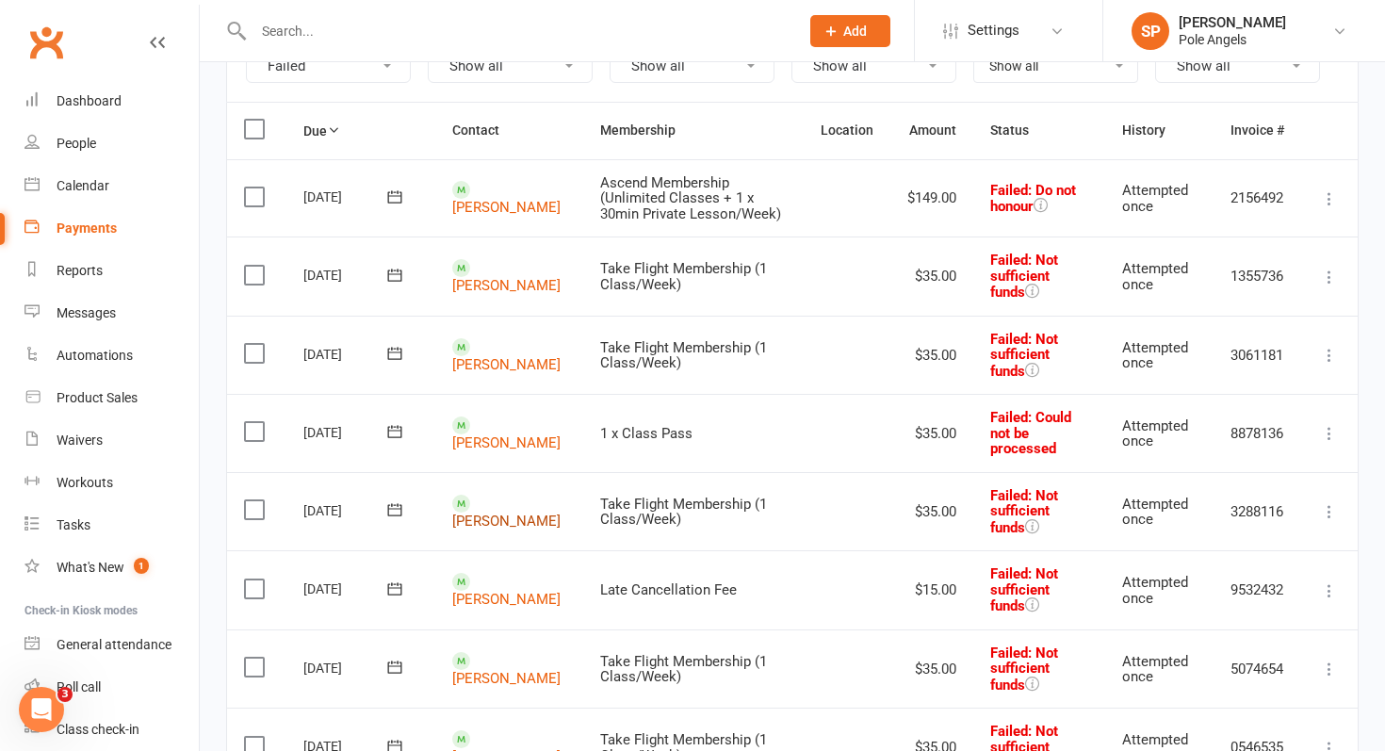
click at [475, 520] on link "[PERSON_NAME]" at bounding box center [506, 521] width 108 height 17
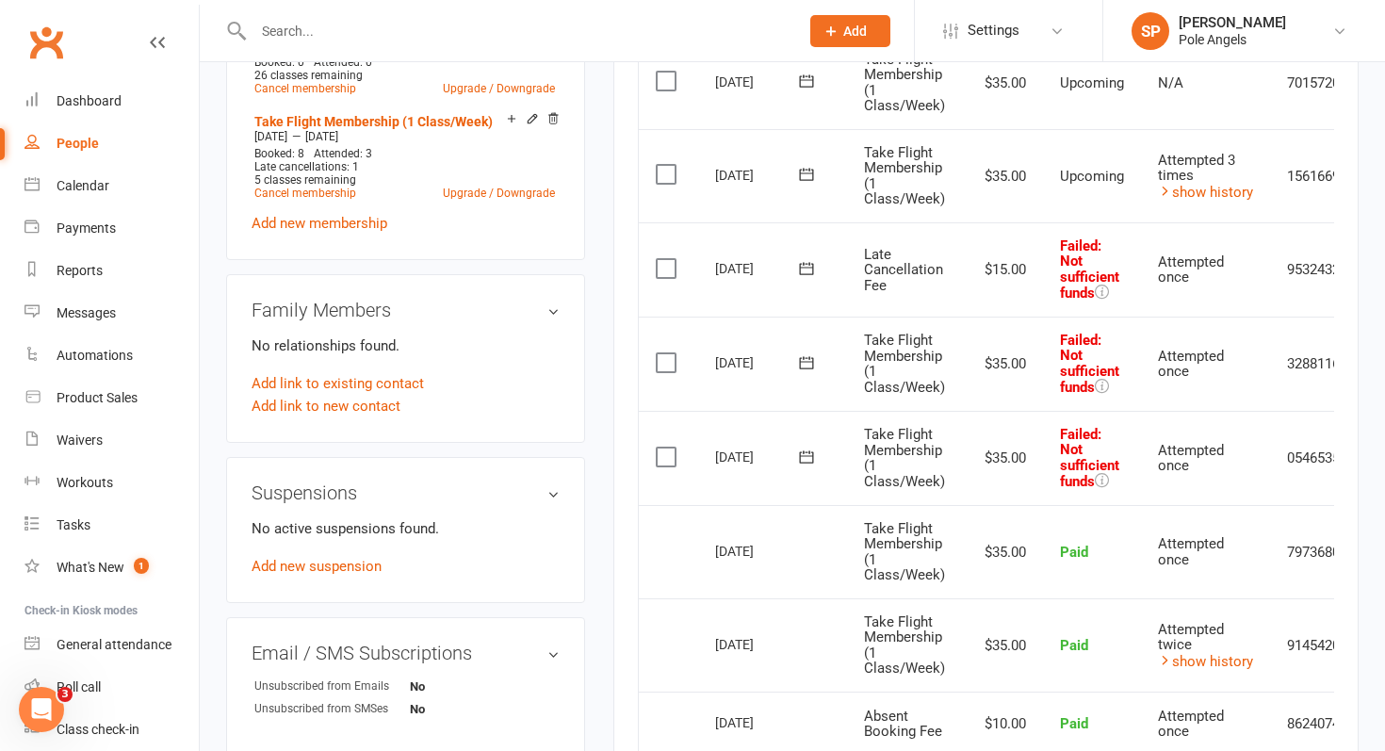
scroll to position [0, 84]
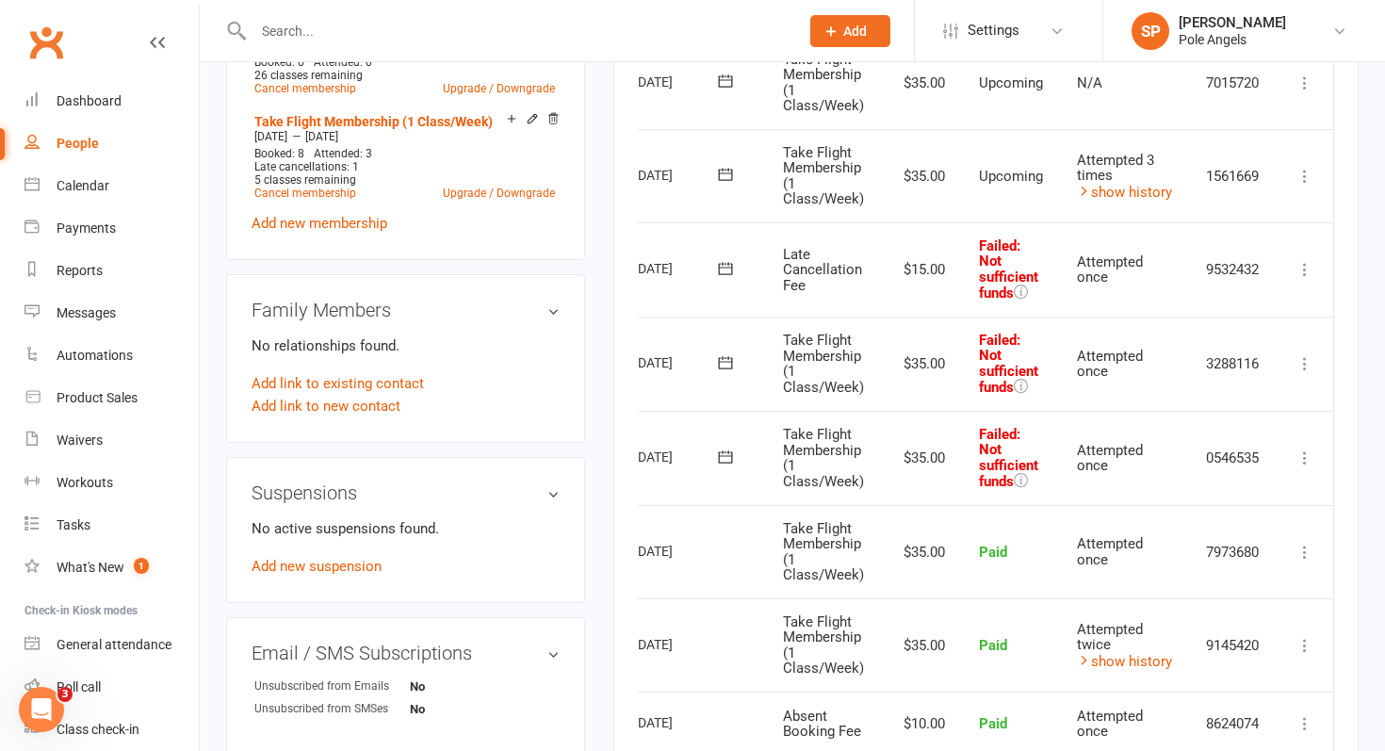
click at [1301, 451] on icon at bounding box center [1305, 458] width 19 height 19
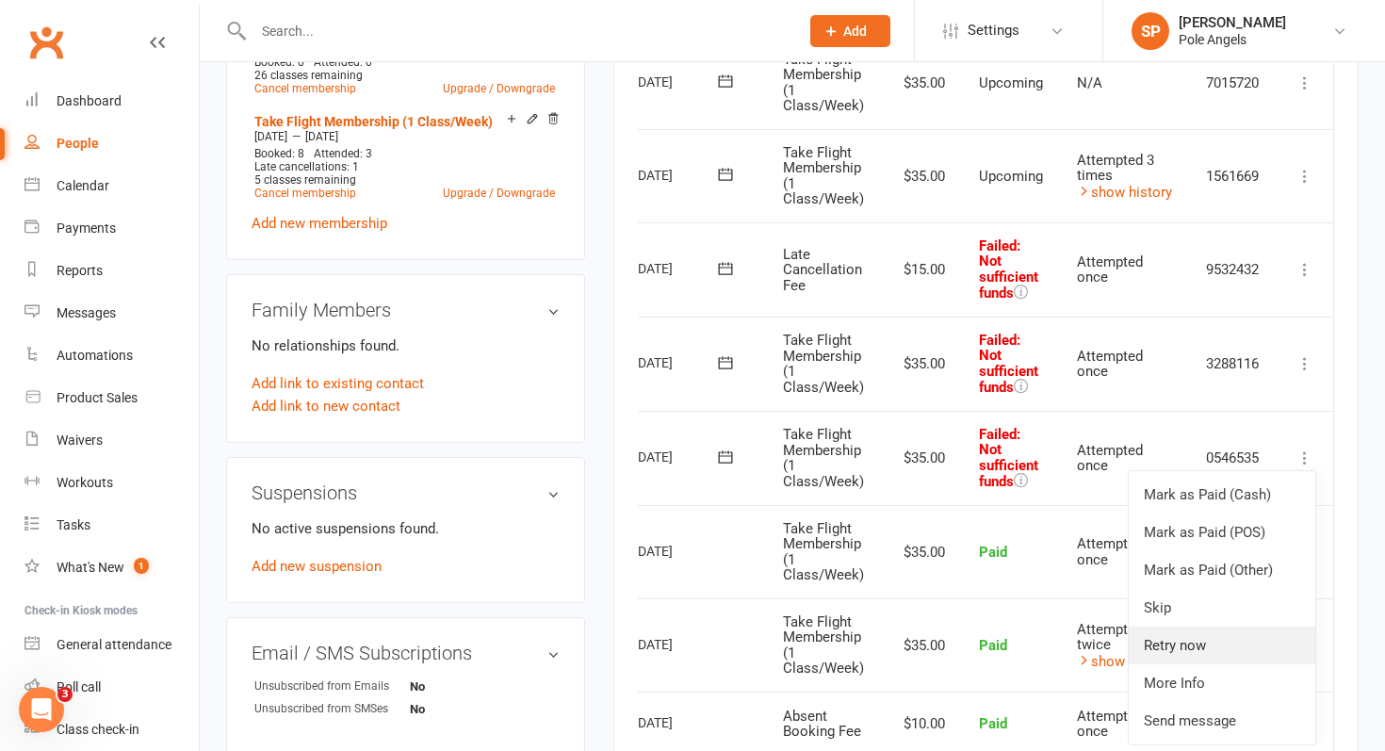
click at [1188, 644] on link "Retry now" at bounding box center [1222, 646] width 187 height 38
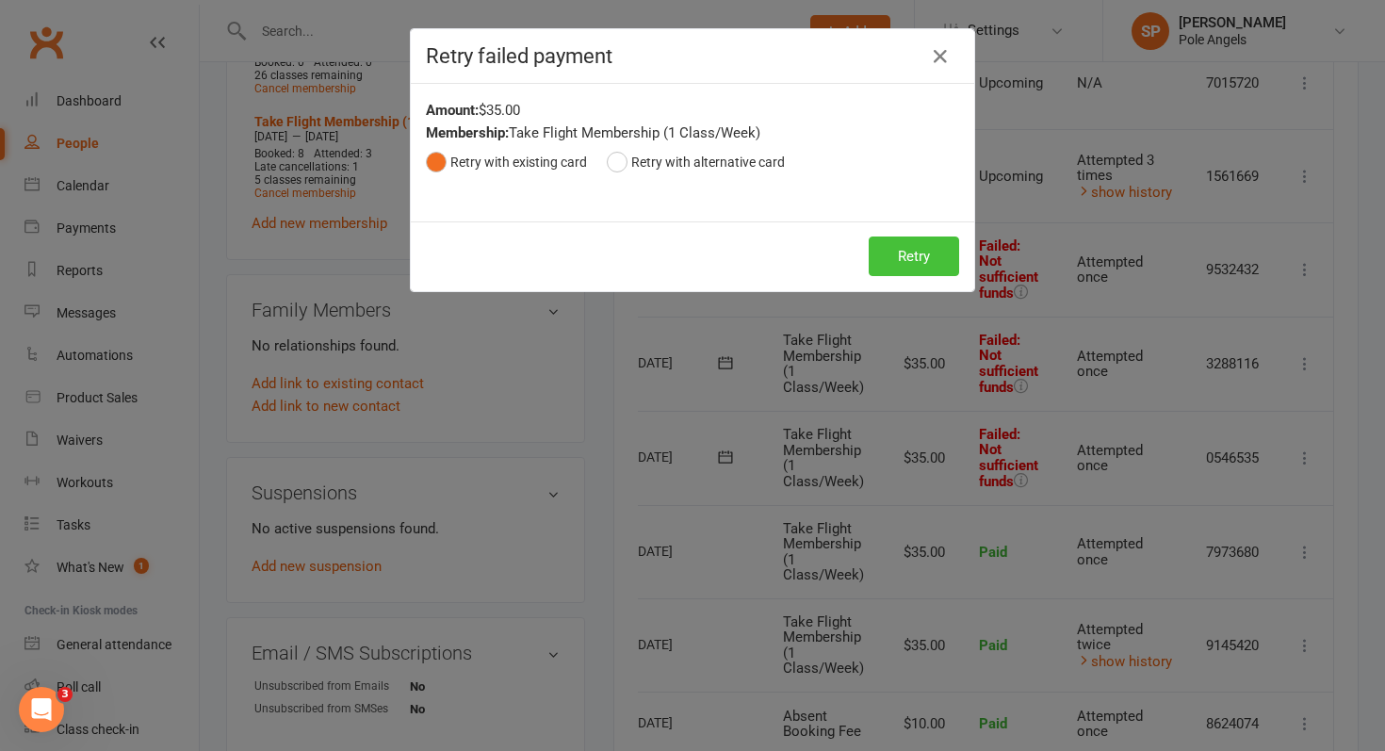
click at [914, 263] on button "Retry" at bounding box center [914, 257] width 90 height 40
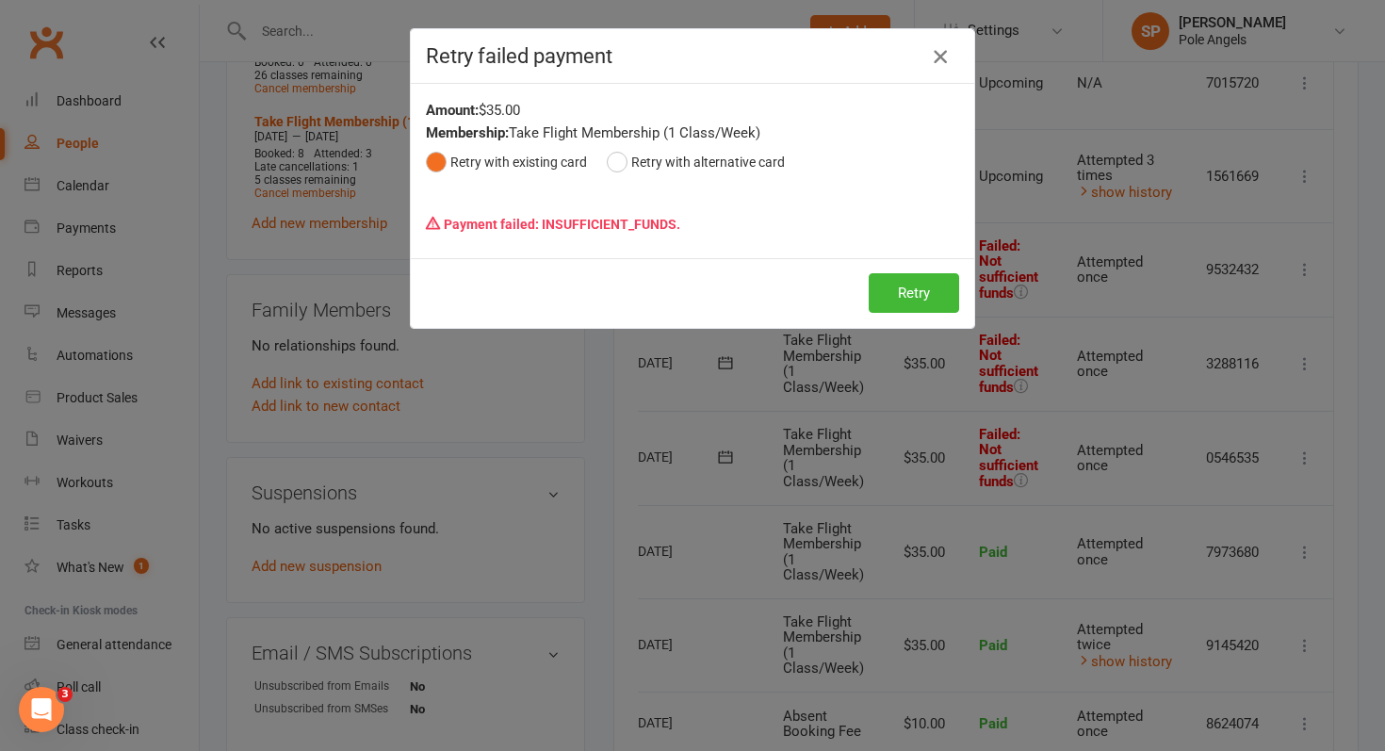
click at [937, 58] on icon "button" at bounding box center [940, 56] width 23 height 23
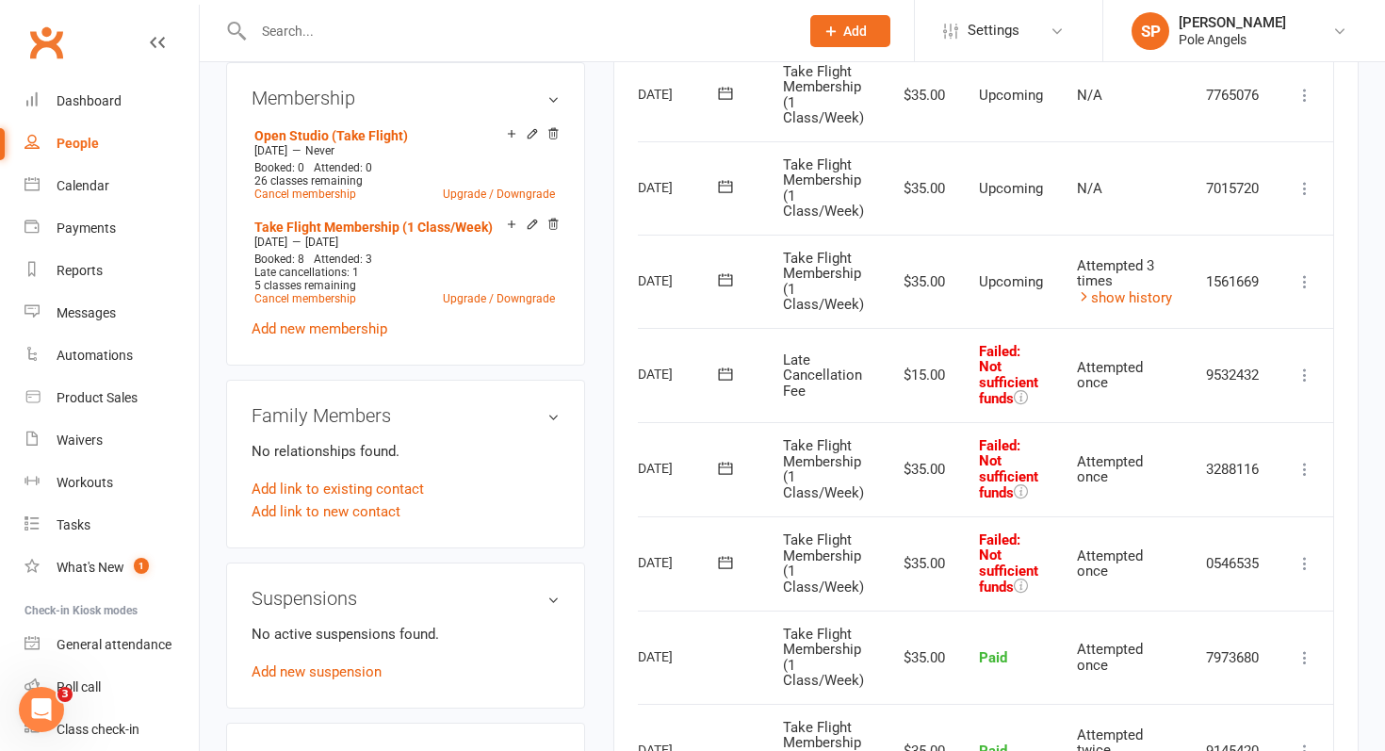
scroll to position [724, 0]
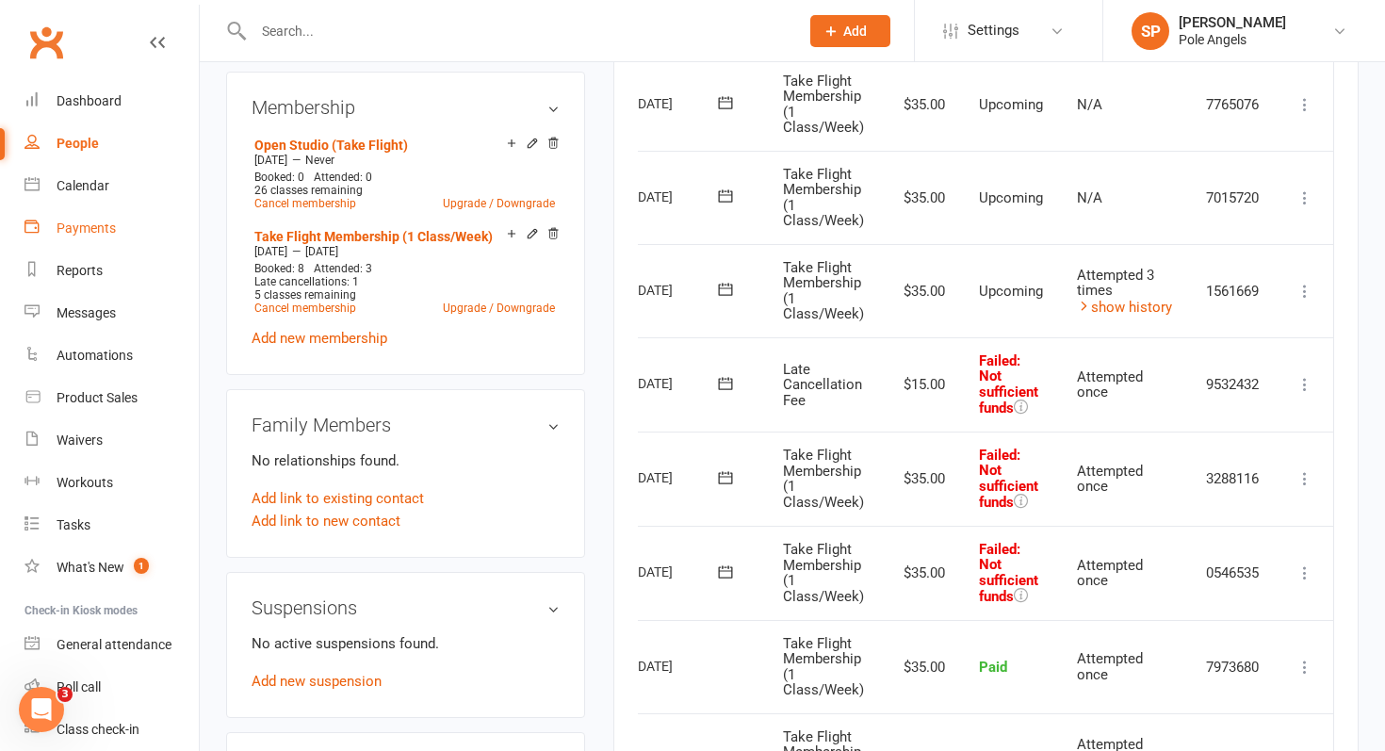
click at [102, 227] on div "Payments" at bounding box center [86, 228] width 59 height 15
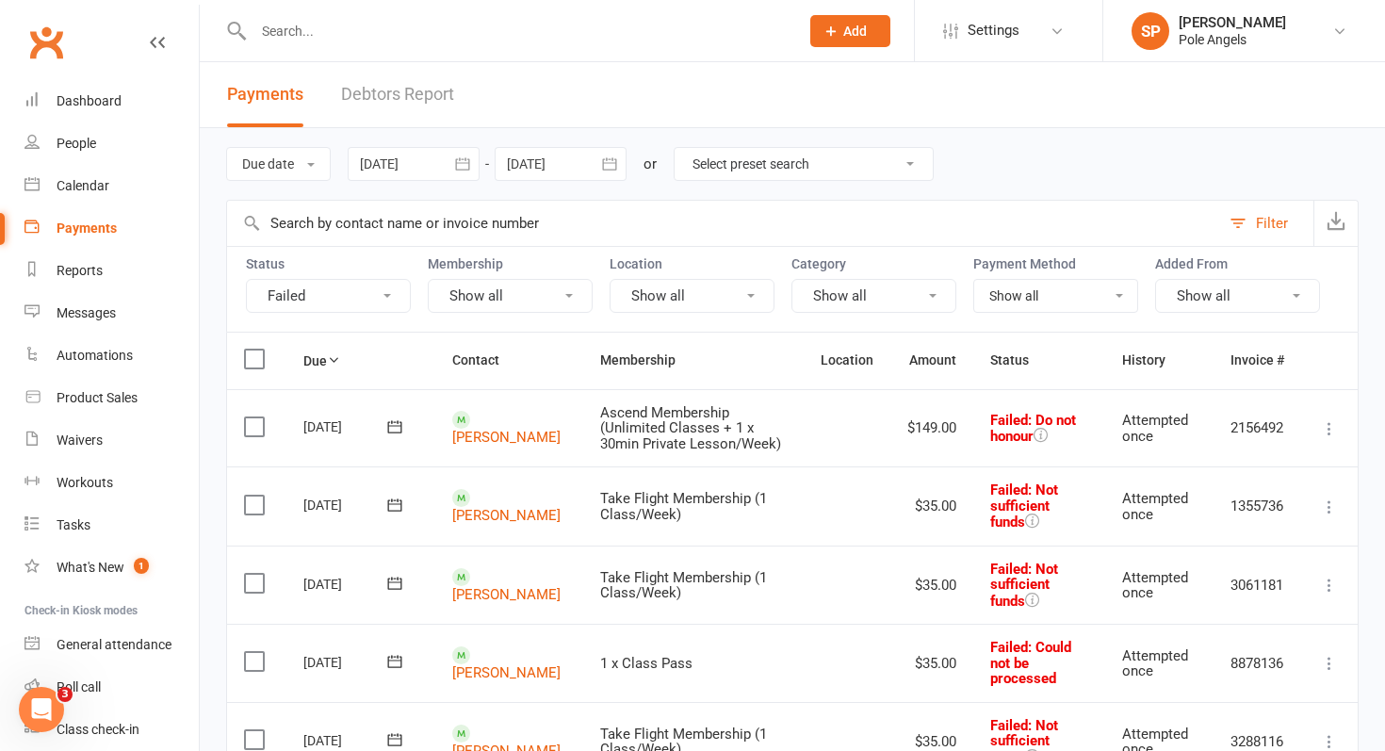
click at [351, 26] on input "text" at bounding box center [517, 31] width 538 height 26
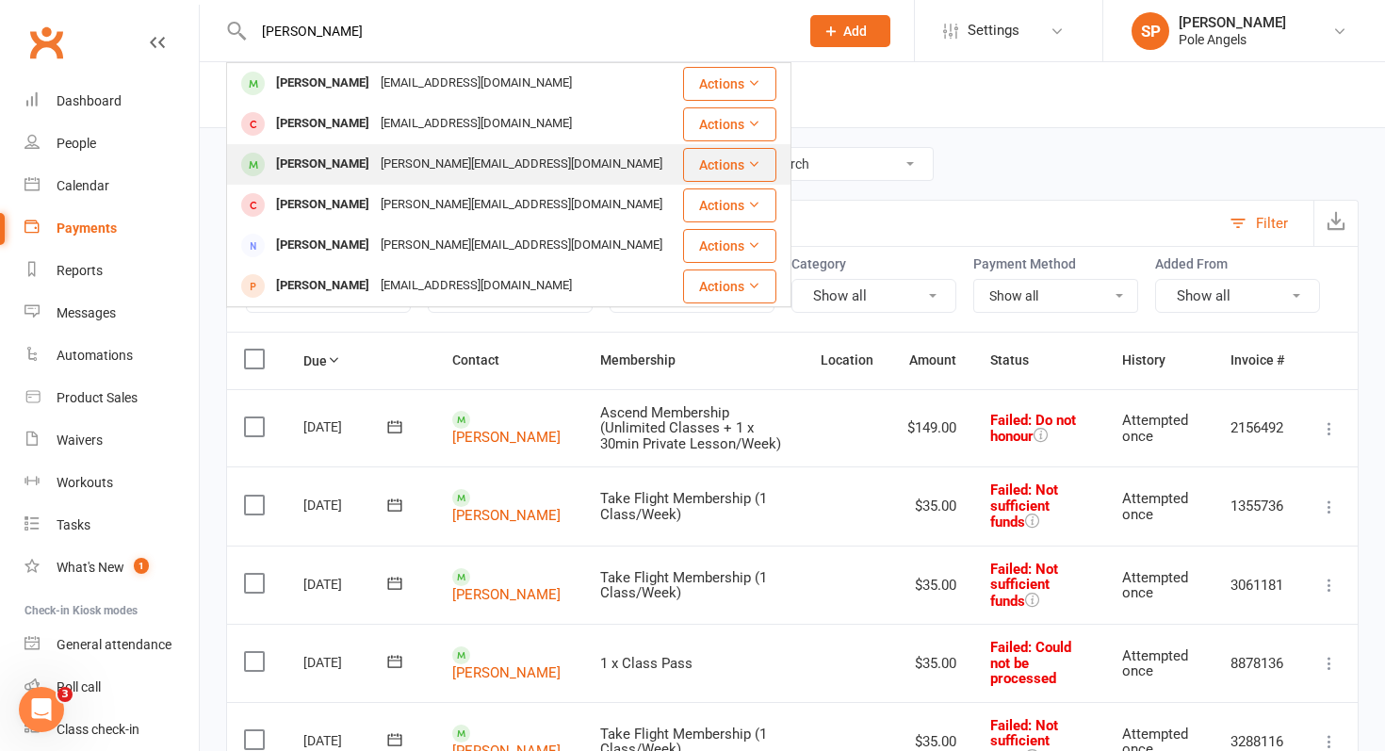
type input "[PERSON_NAME]"
click at [300, 173] on div "[PERSON_NAME]" at bounding box center [322, 164] width 105 height 27
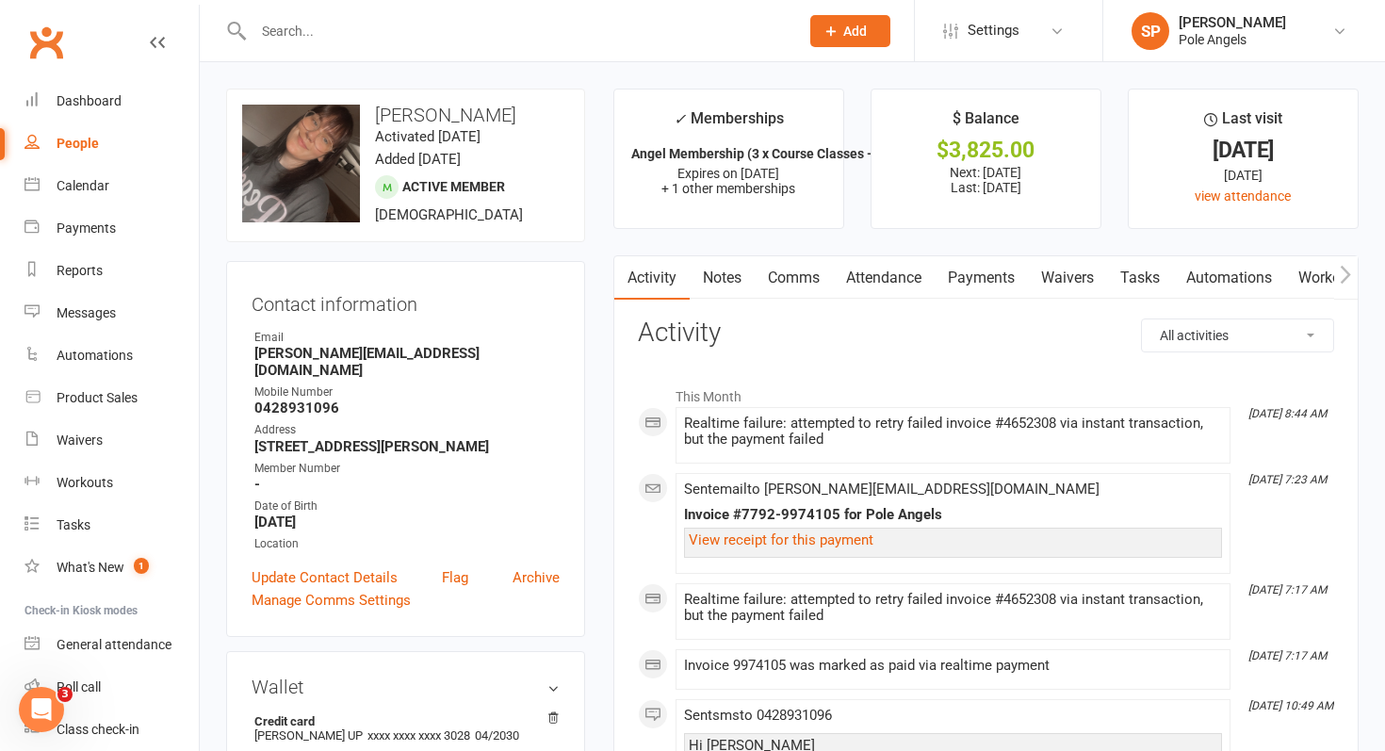
click at [991, 268] on link "Payments" at bounding box center [981, 277] width 93 height 43
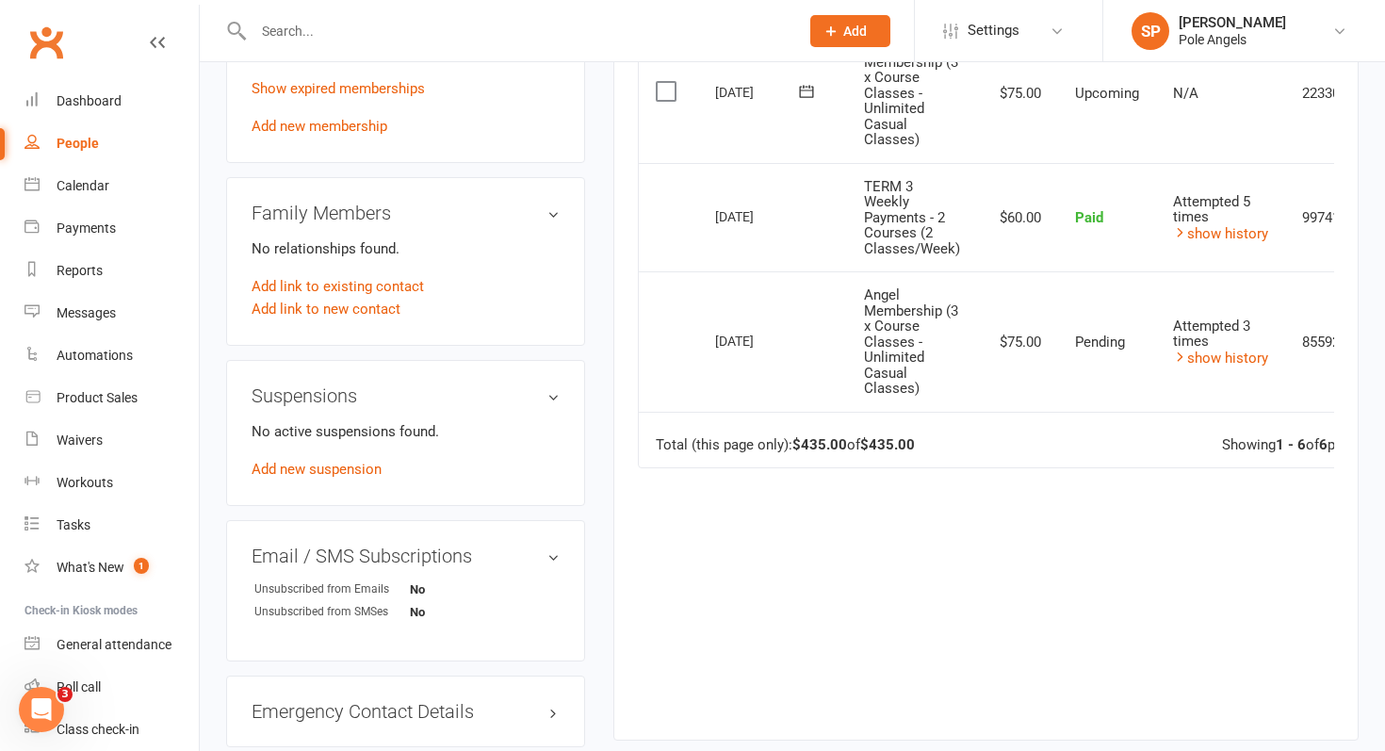
scroll to position [0, 98]
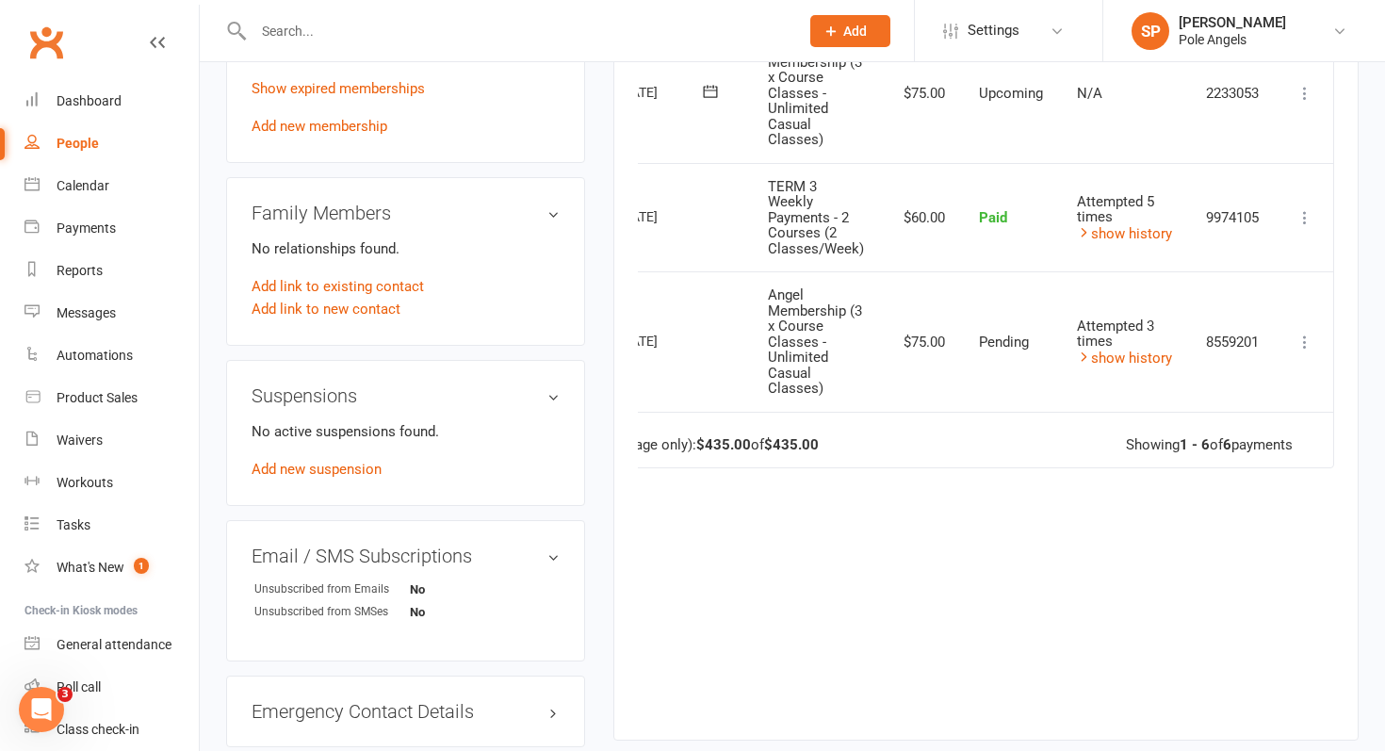
click at [1302, 339] on icon at bounding box center [1305, 342] width 19 height 19
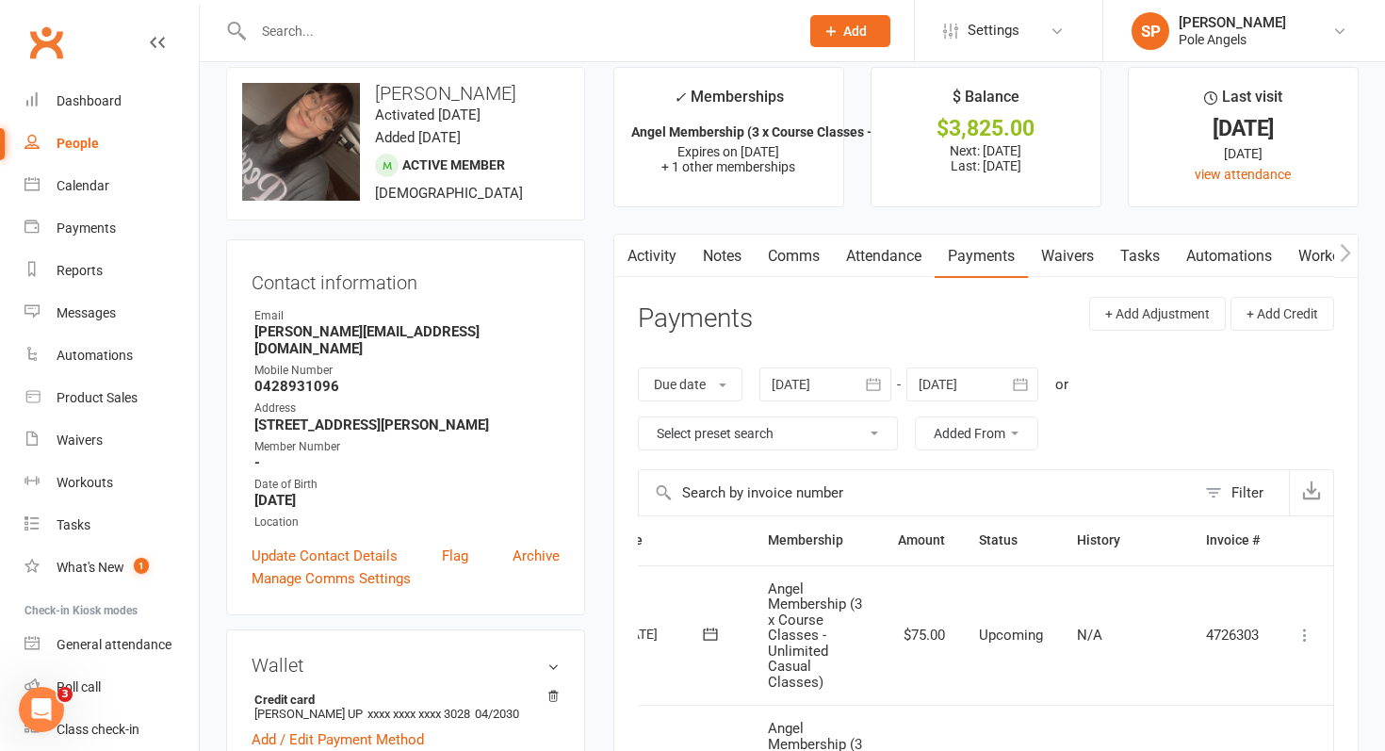
scroll to position [0, 0]
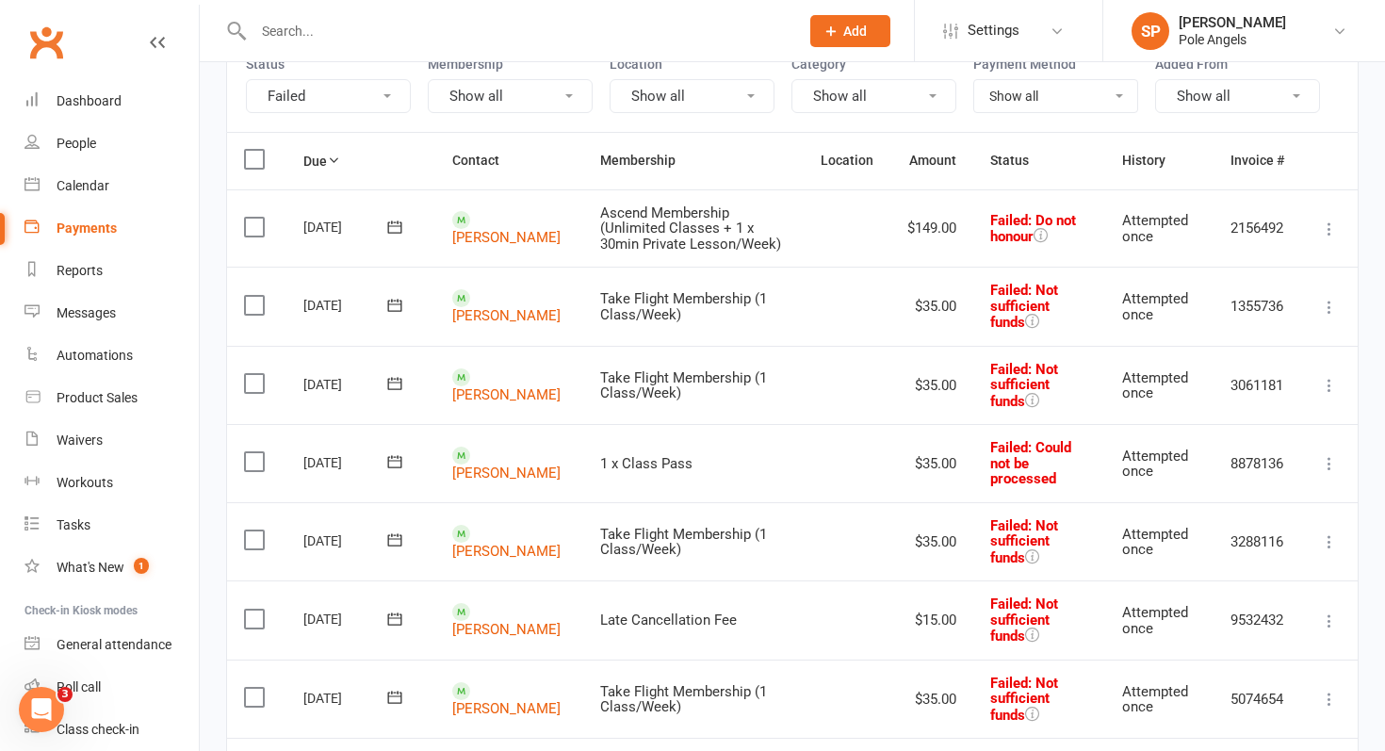
scroll to position [201, 0]
click at [480, 623] on link "[PERSON_NAME]" at bounding box center [506, 628] width 108 height 17
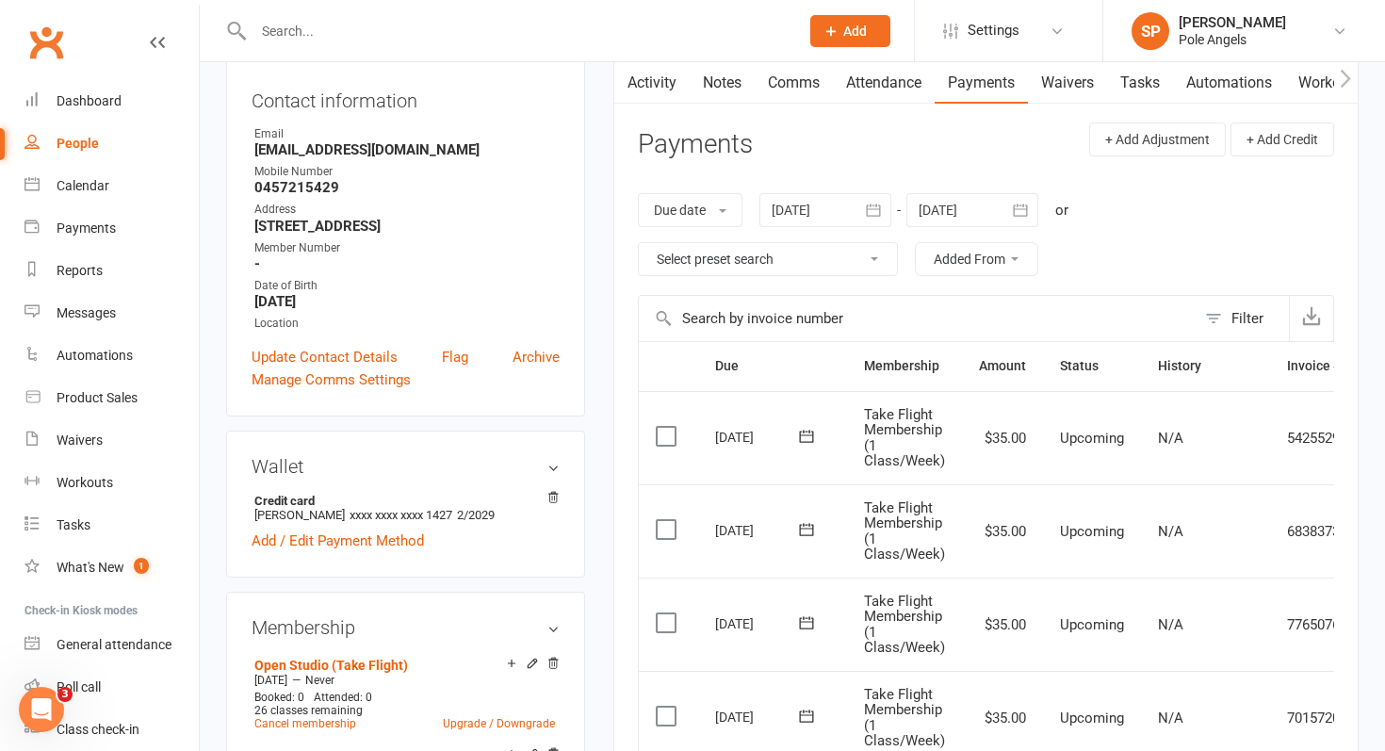
scroll to position [0, 84]
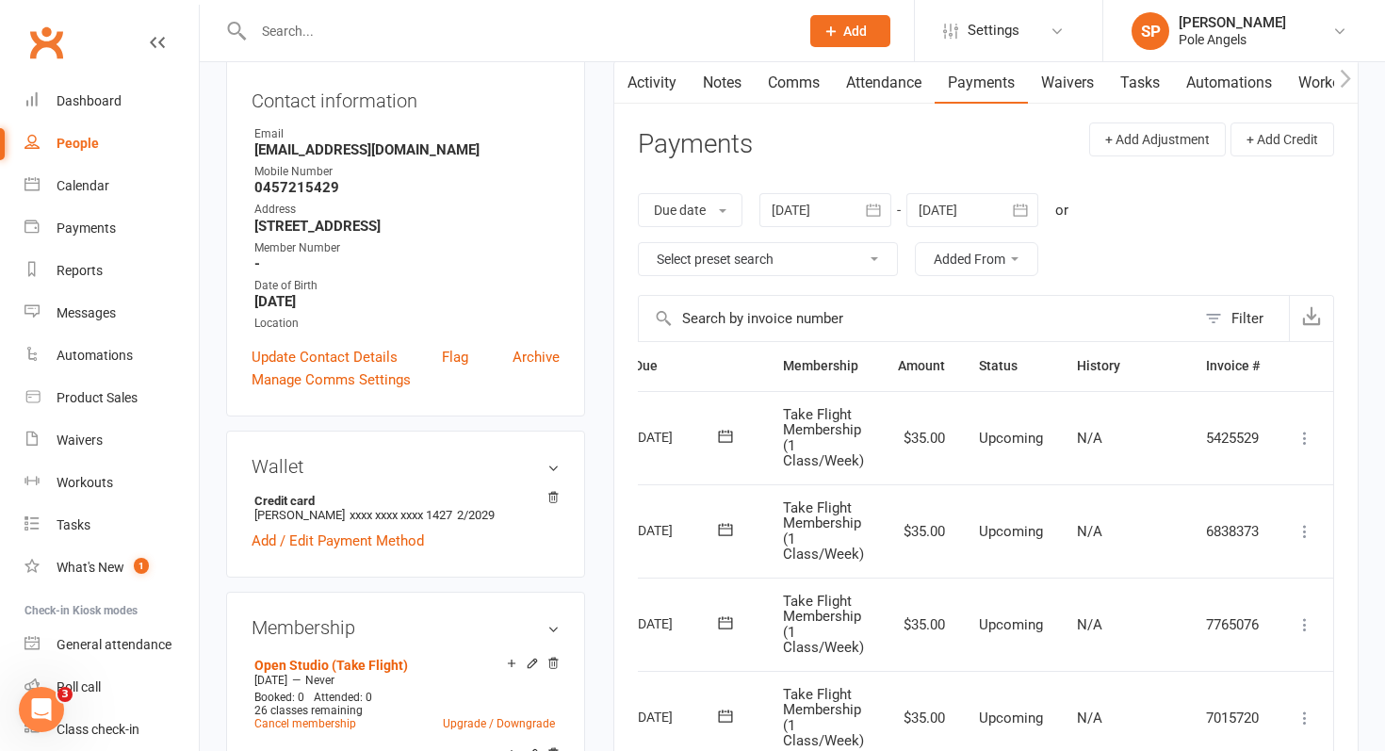
click at [797, 81] on link "Comms" at bounding box center [794, 82] width 78 height 43
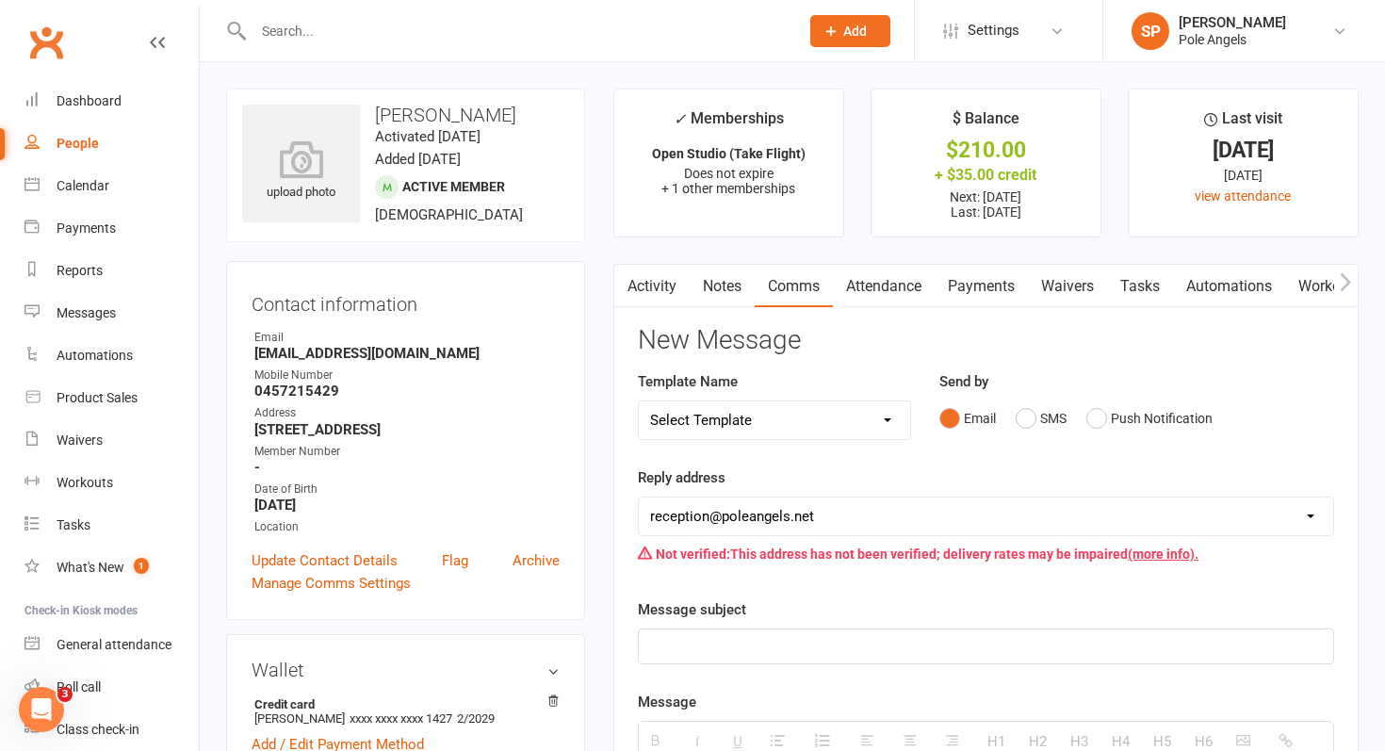
click at [636, 277] on button "button" at bounding box center [626, 286] width 24 height 42
click at [647, 283] on link "Activity" at bounding box center [651, 286] width 75 height 43
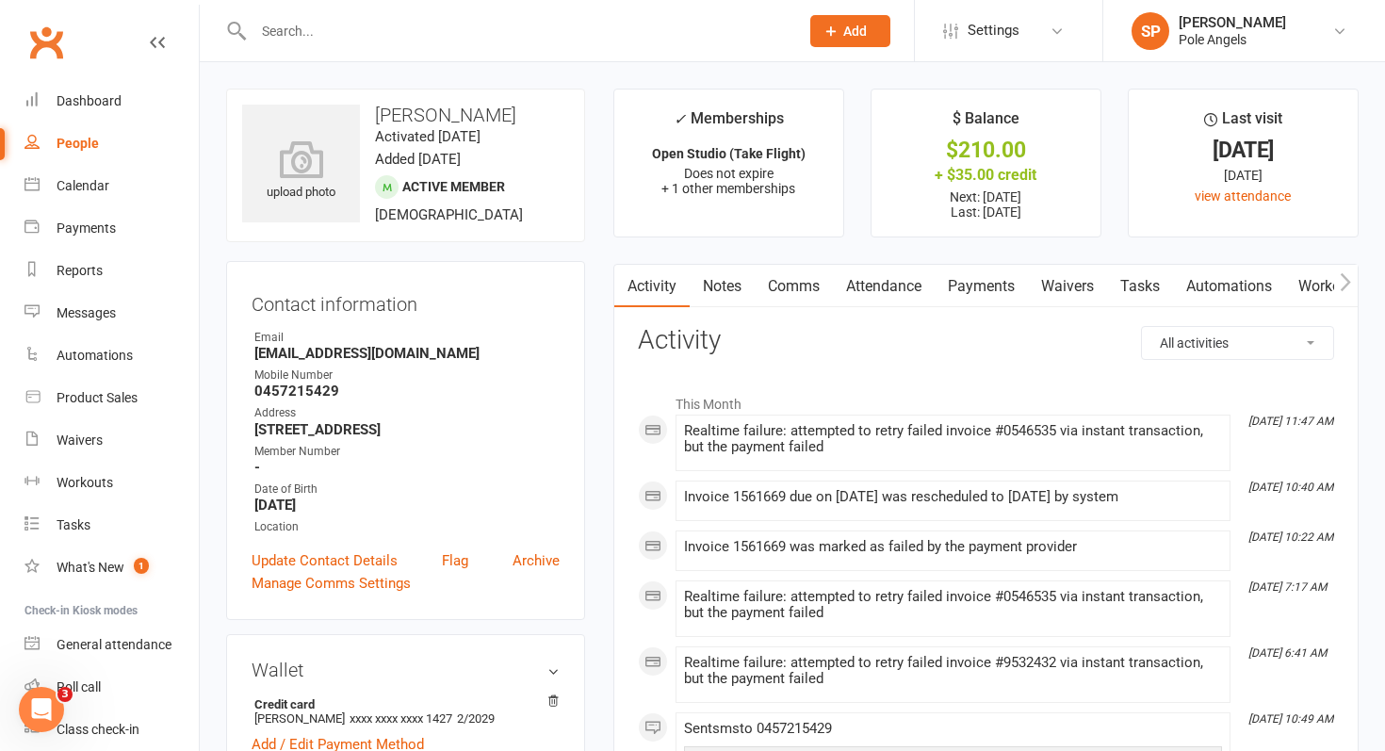
click at [793, 289] on link "Comms" at bounding box center [794, 286] width 78 height 43
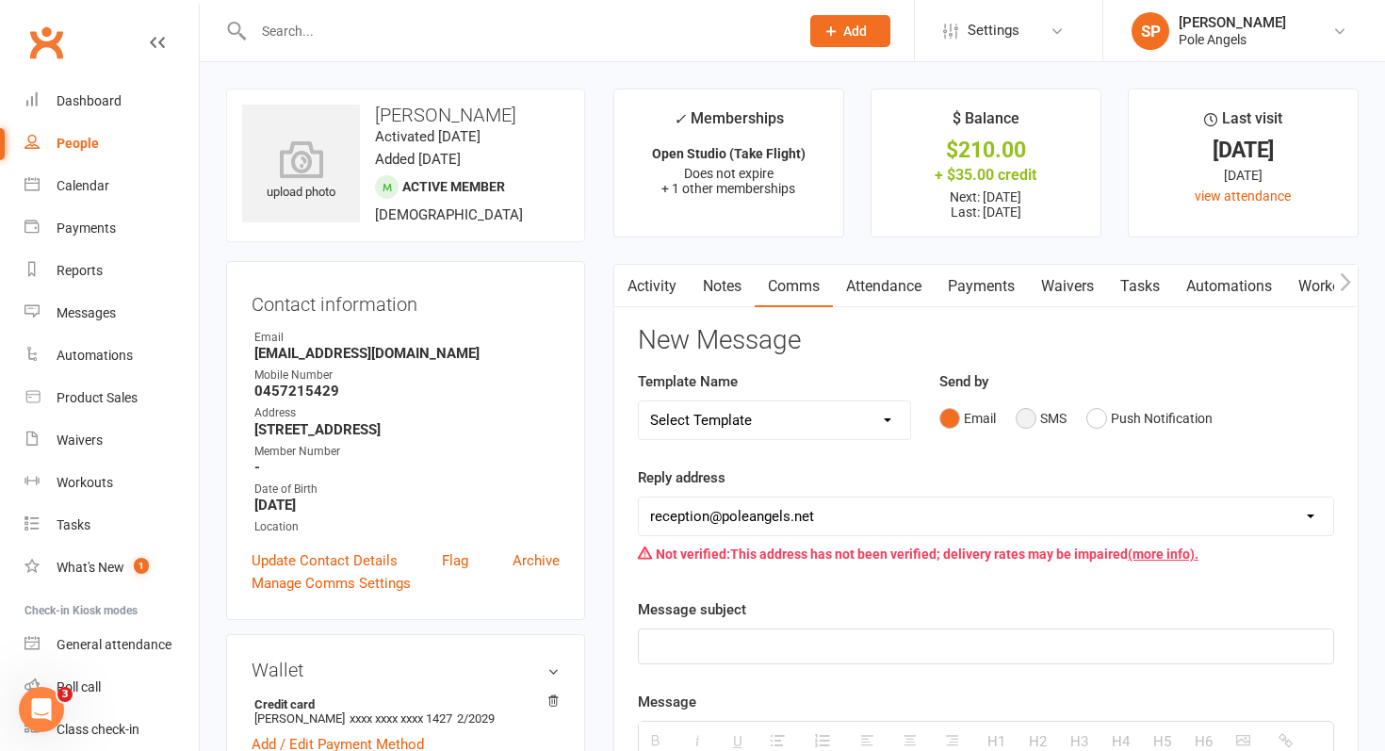
click at [1030, 420] on button "SMS" at bounding box center [1041, 419] width 51 height 36
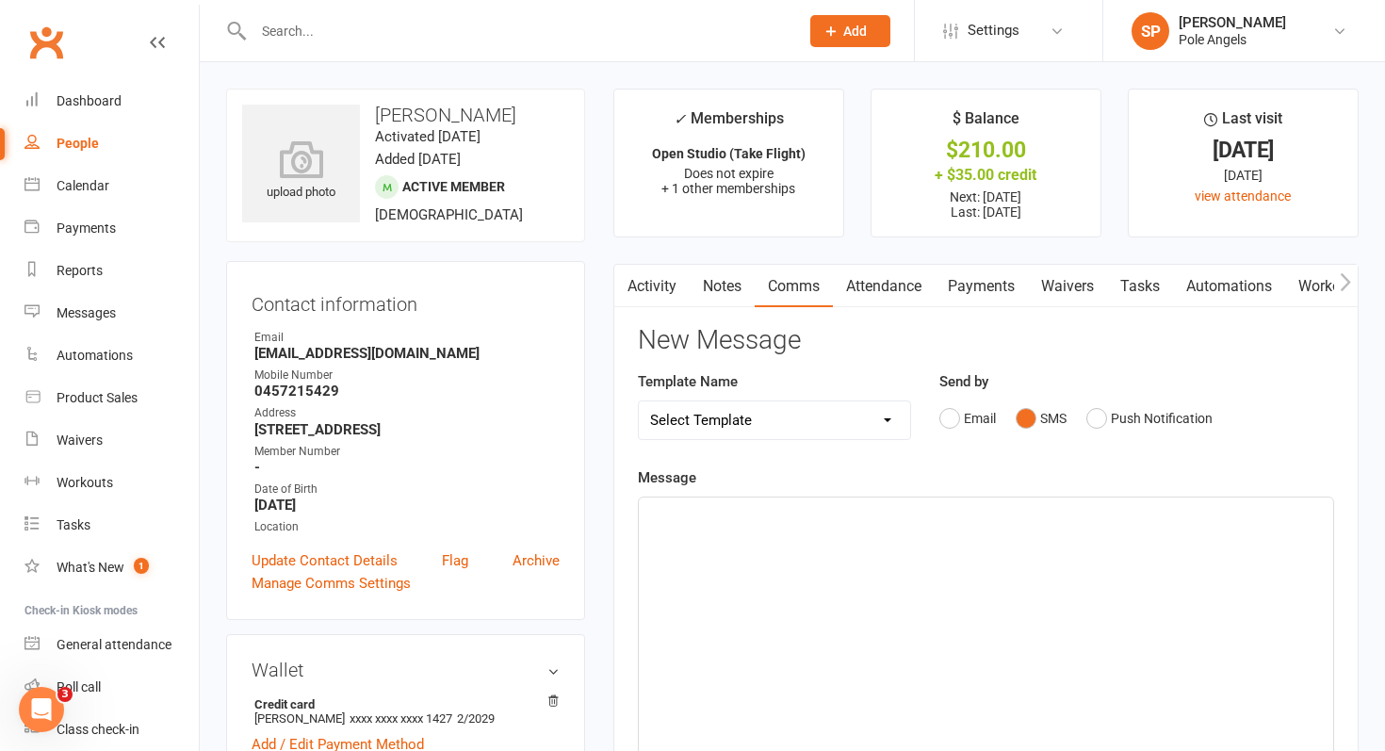
click at [813, 530] on div at bounding box center [986, 639] width 695 height 283
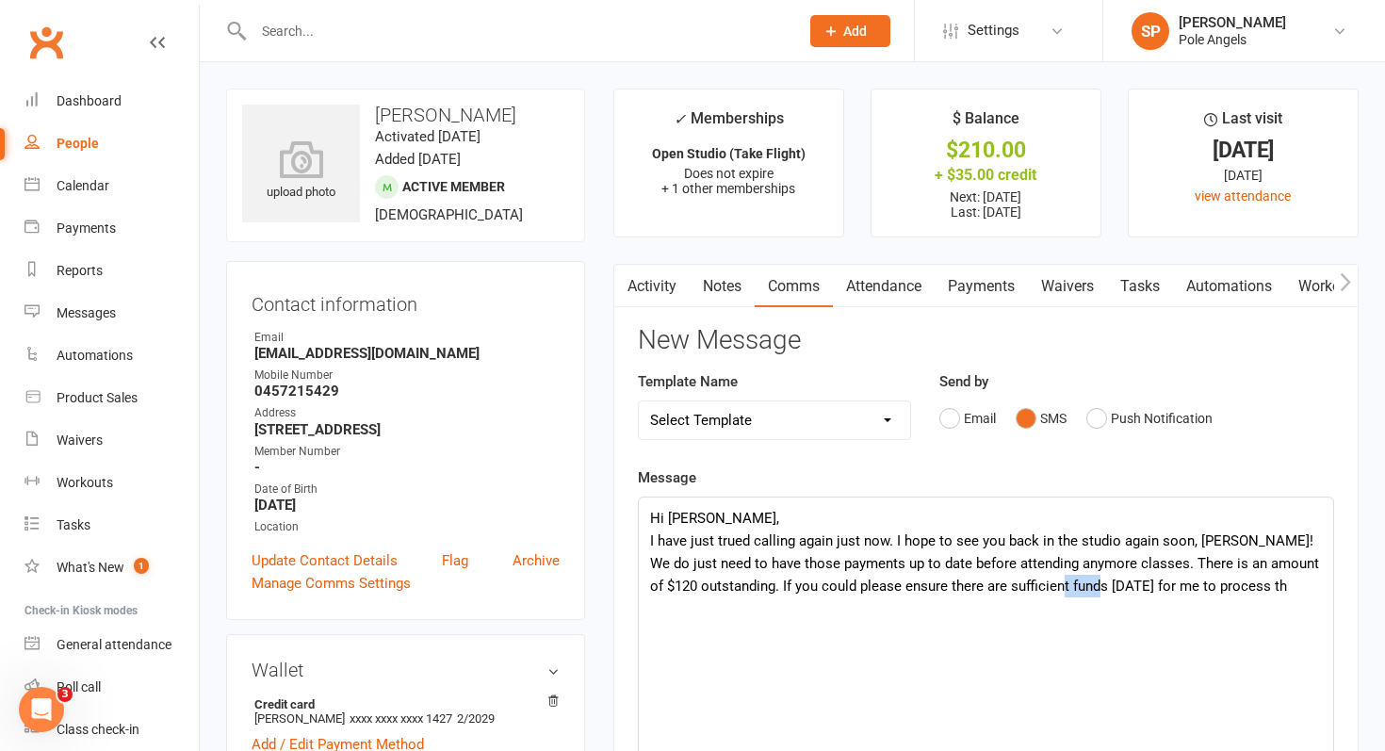
drag, startPoint x: 1098, startPoint y: 585, endPoint x: 1060, endPoint y: 591, distance: 38.1
click at [1060, 591] on p "I have just trued calling again just now. I hope to see you back in the studio …" at bounding box center [986, 564] width 672 height 68
click at [1195, 583] on p "I have just trued calling again just now. I hope to see you back in the studio …" at bounding box center [986, 564] width 672 height 68
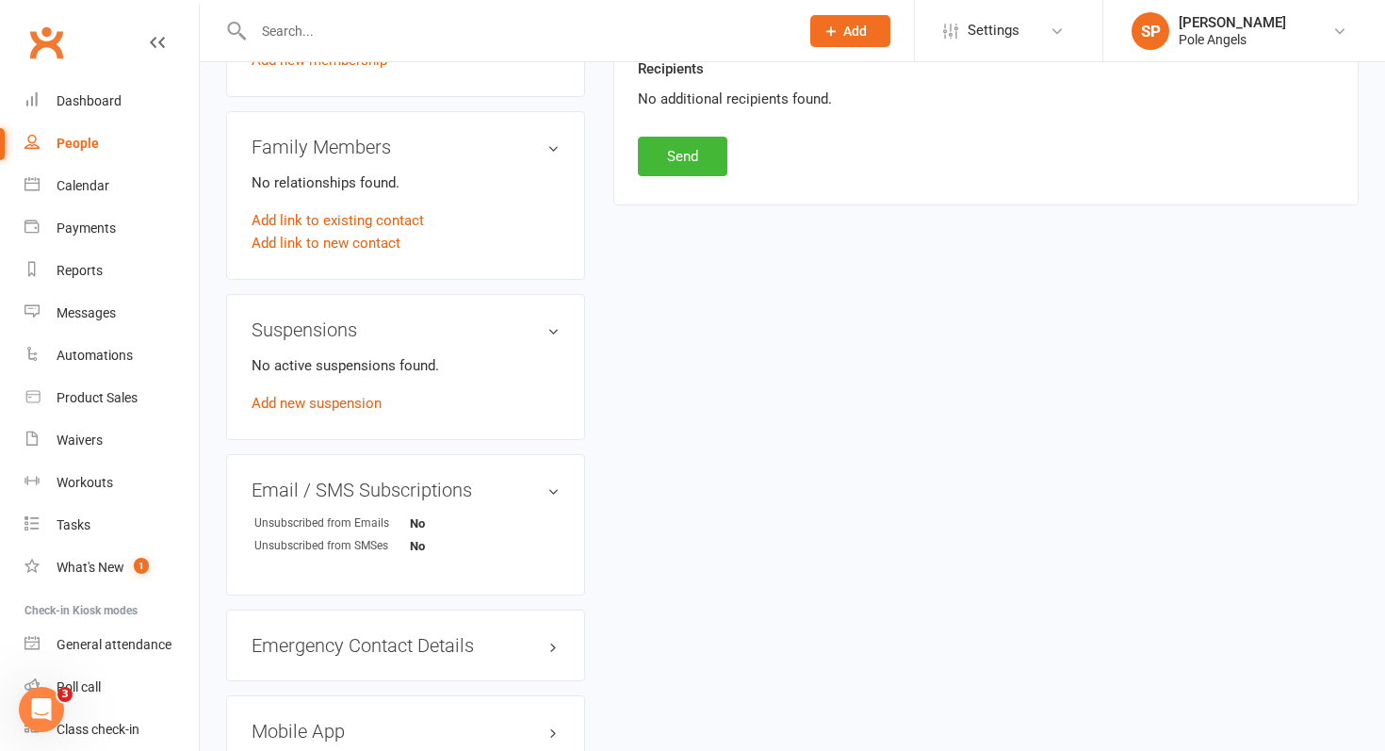
scroll to position [995, 0]
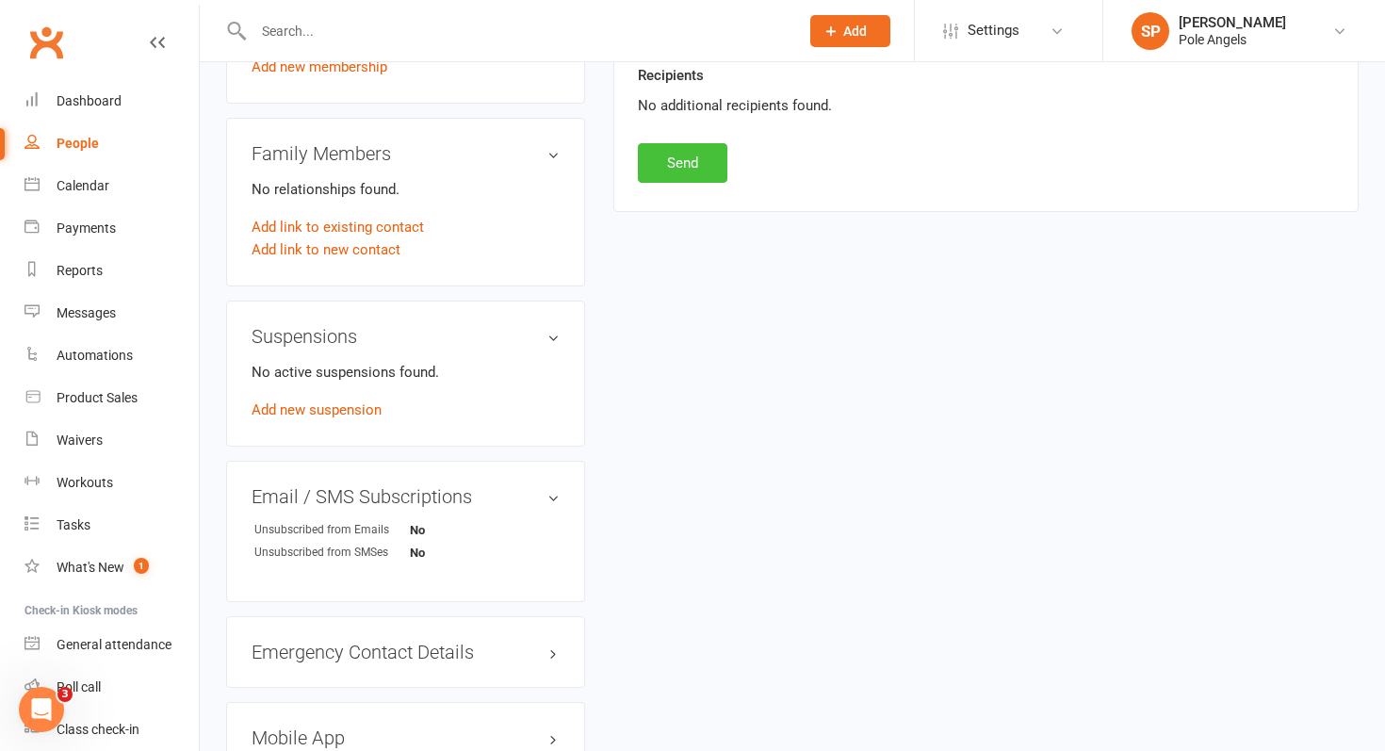
click at [665, 180] on button "Send" at bounding box center [683, 163] width 90 height 40
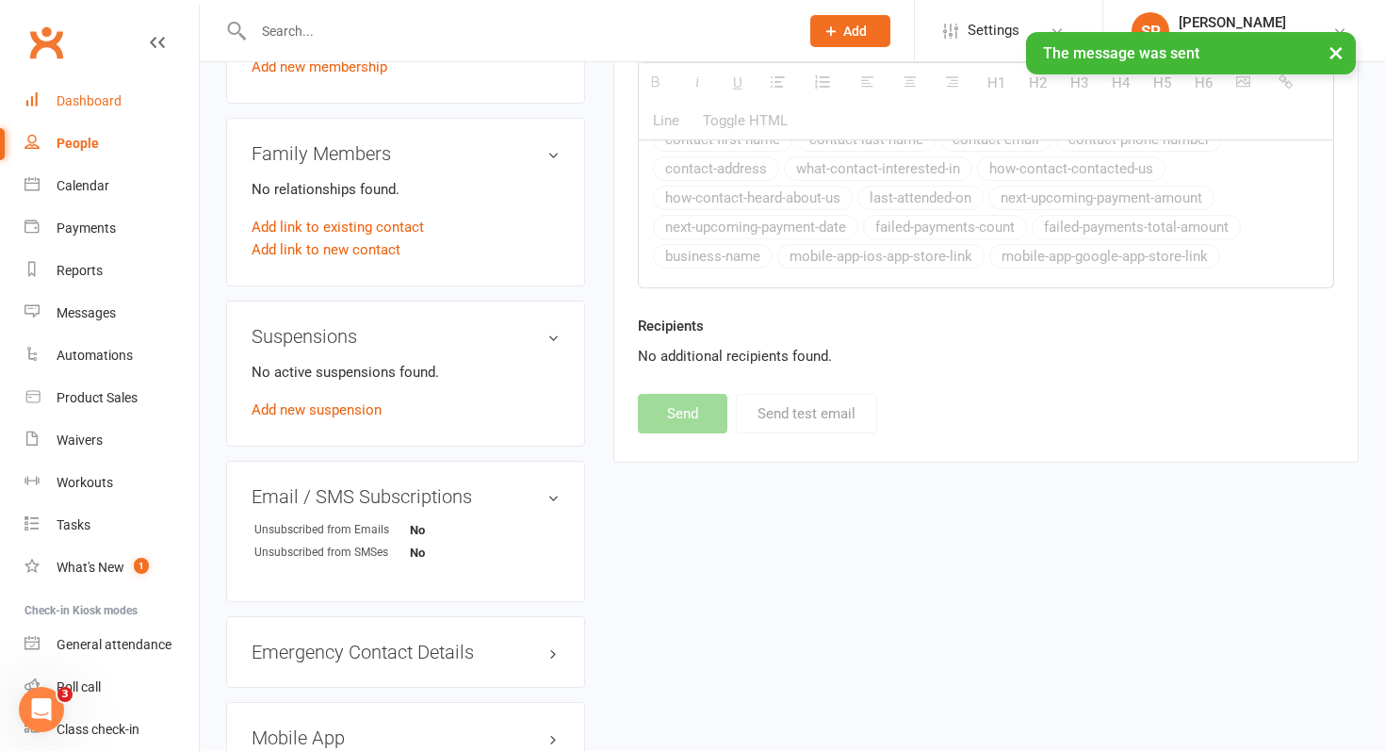
click at [70, 105] on div "Dashboard" at bounding box center [89, 100] width 65 height 15
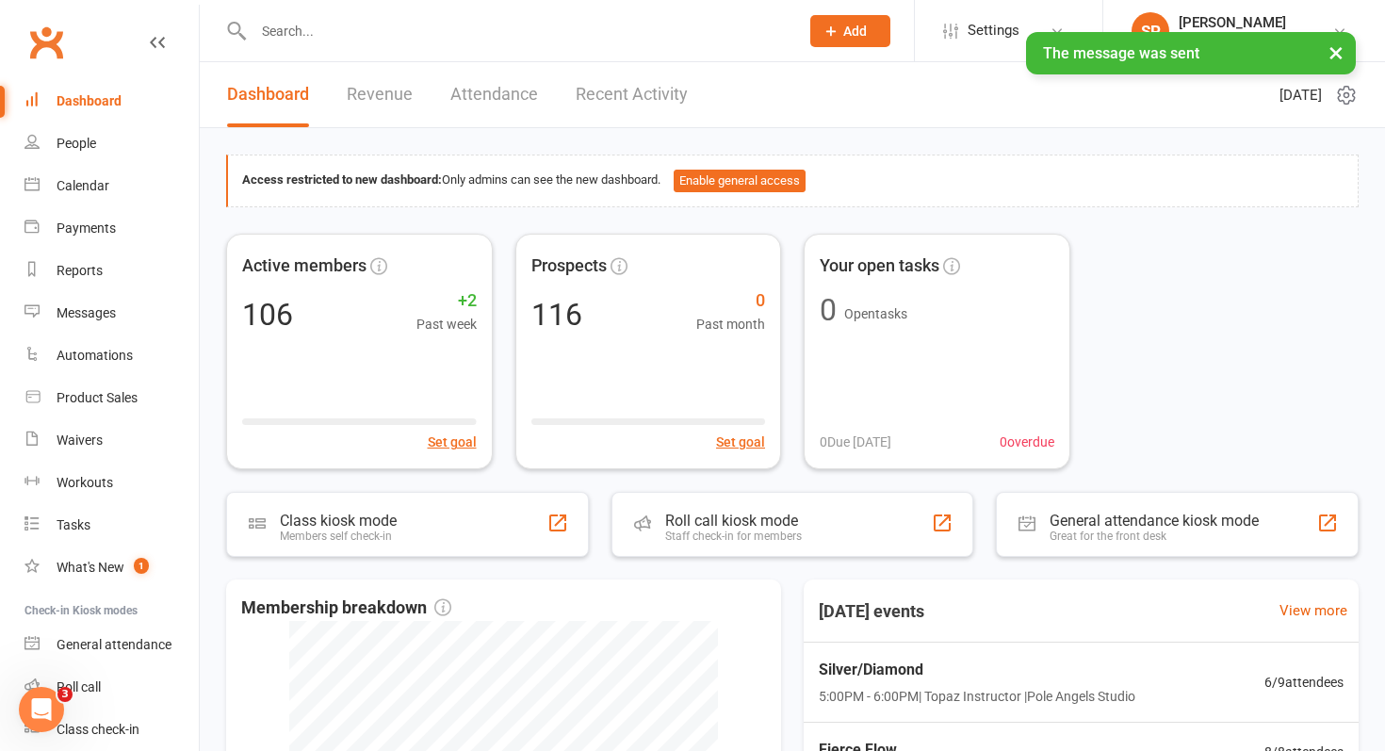
click at [627, 100] on link "Recent Activity" at bounding box center [632, 94] width 112 height 65
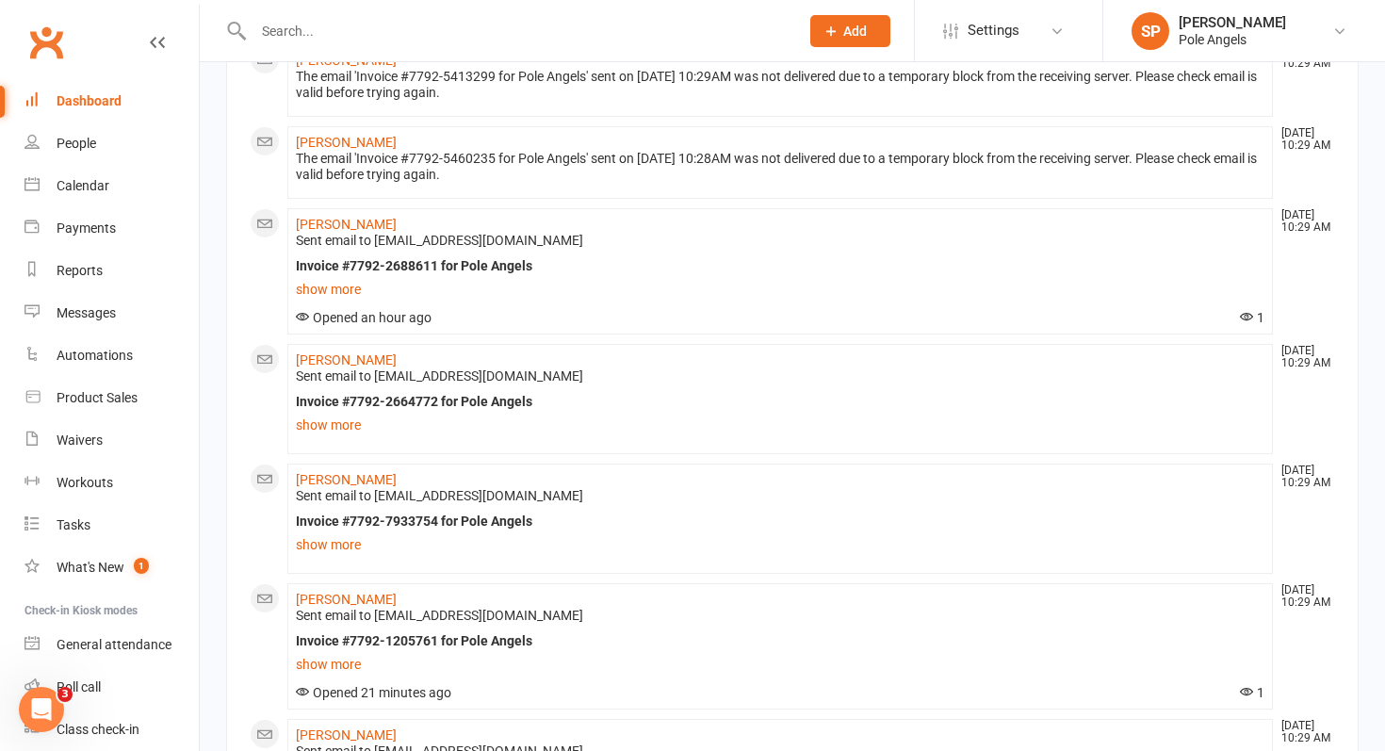
scroll to position [1381, 0]
